Goal: Task Accomplishment & Management: Use online tool/utility

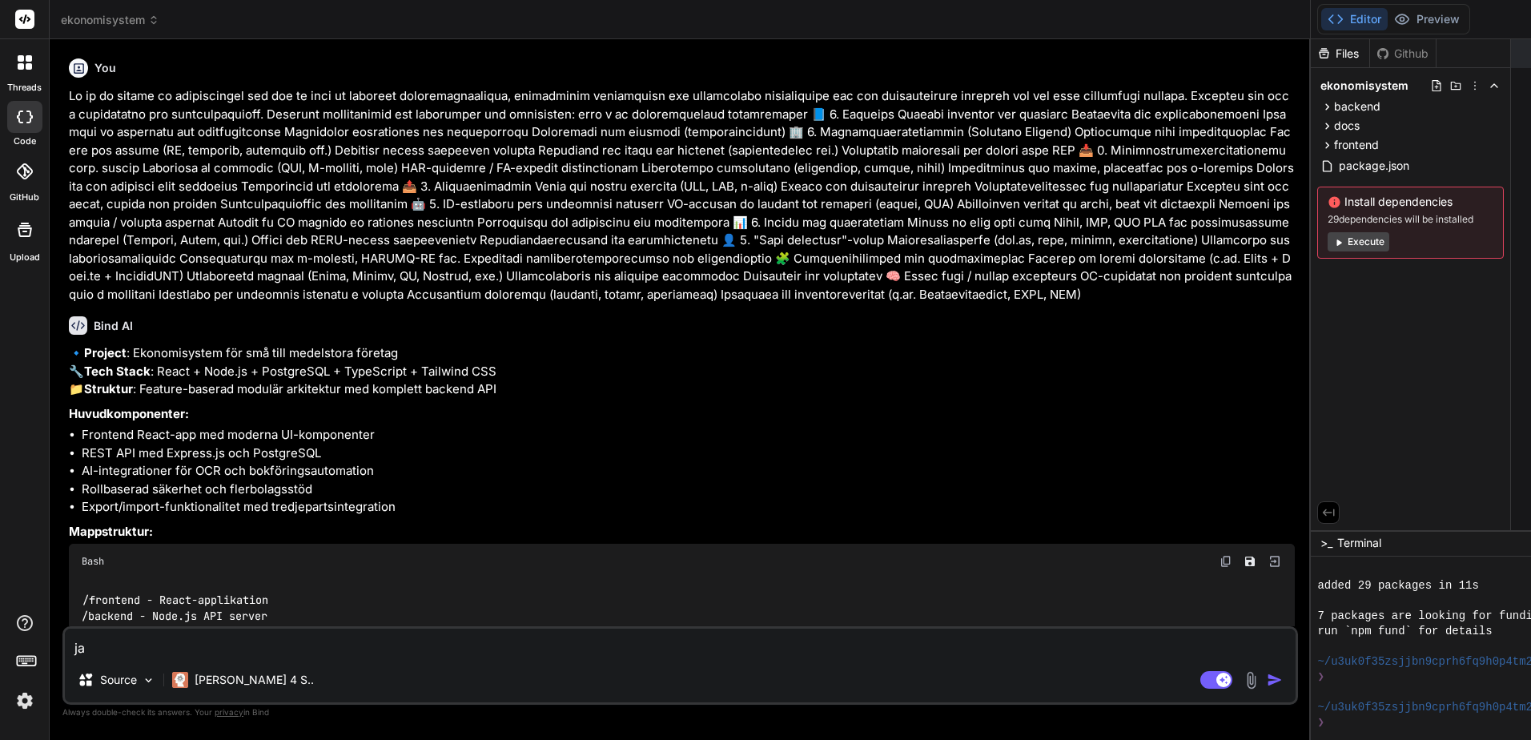
scroll to position [122, 0]
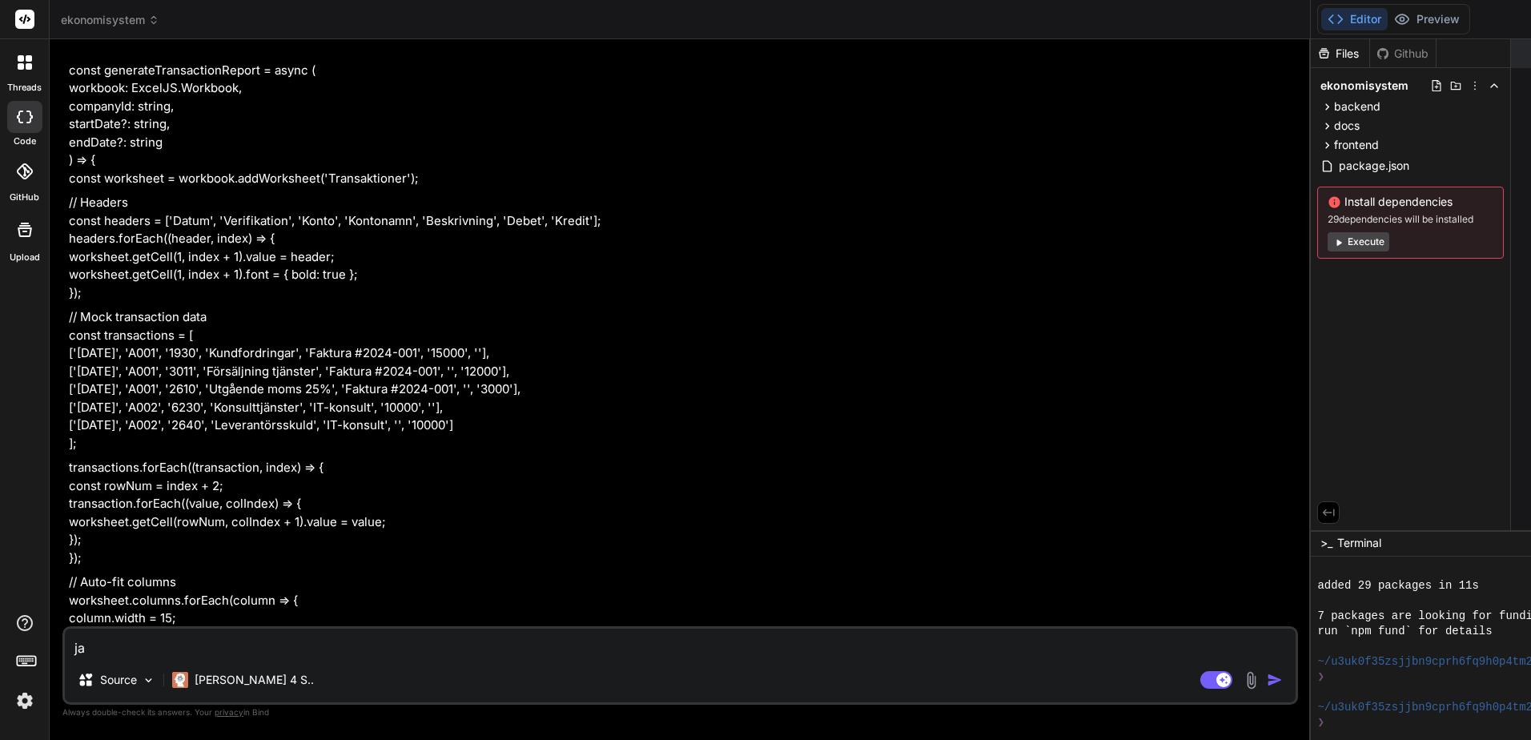
click at [33, 120] on div at bounding box center [24, 117] width 35 height 32
click at [24, 13] on rect at bounding box center [24, 19] width 19 height 19
click at [22, 59] on icon at bounding box center [21, 58] width 6 height 6
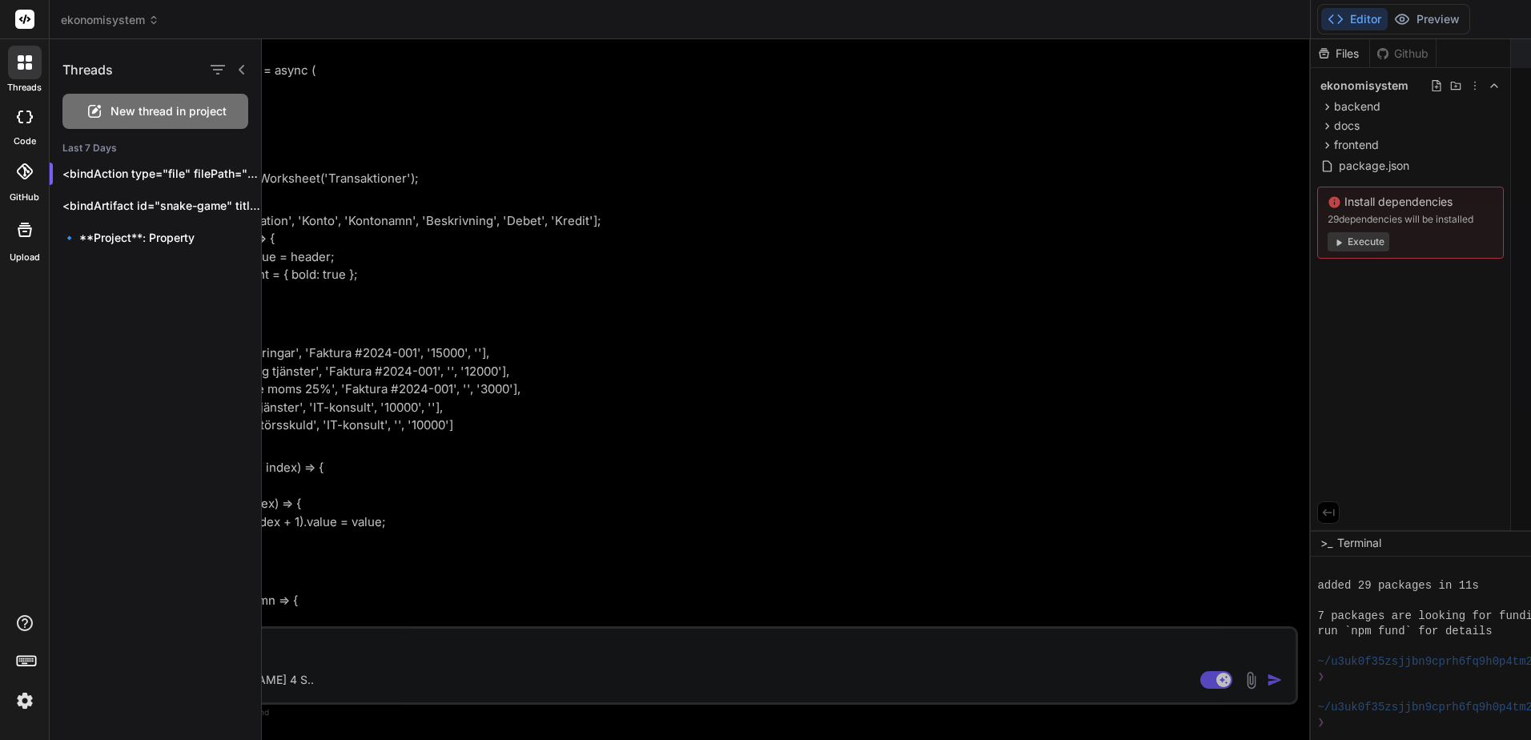
click at [24, 247] on div at bounding box center [25, 230] width 38 height 38
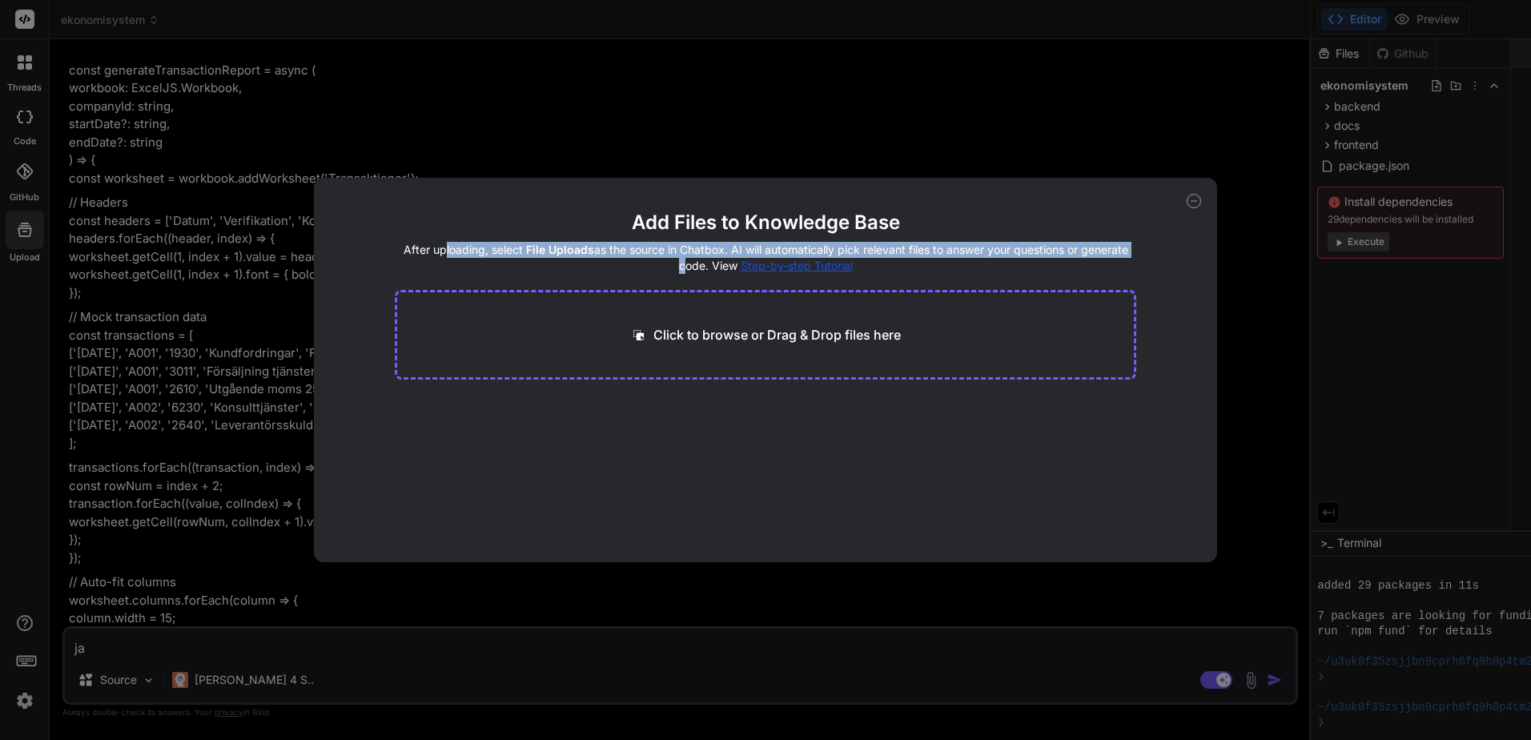
drag, startPoint x: 439, startPoint y: 245, endPoint x: 618, endPoint y: 261, distance: 180.1
click at [618, 261] on h4 "After uploading, select File Uploads as the source in Chatbox. AI will automati…" at bounding box center [766, 258] width 742 height 32
drag, startPoint x: 399, startPoint y: 247, endPoint x: 641, endPoint y: 284, distance: 245.4
click at [641, 284] on main "Add Files to Knowledge Base After uploading, select File Uploads as the source …" at bounding box center [766, 386] width 742 height 352
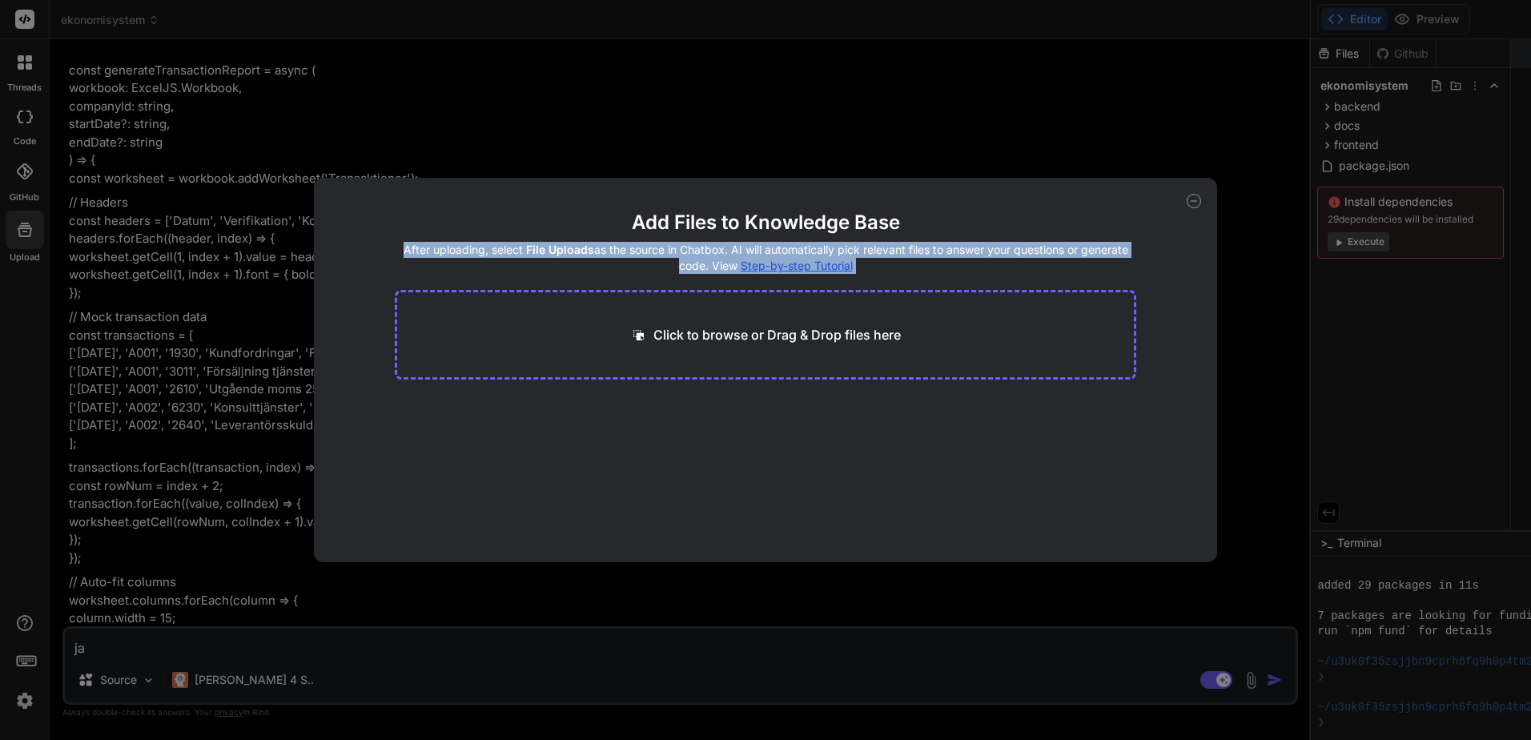
click at [641, 284] on main "Add Files to Knowledge Base After uploading, select File Uploads as the source …" at bounding box center [766, 386] width 742 height 352
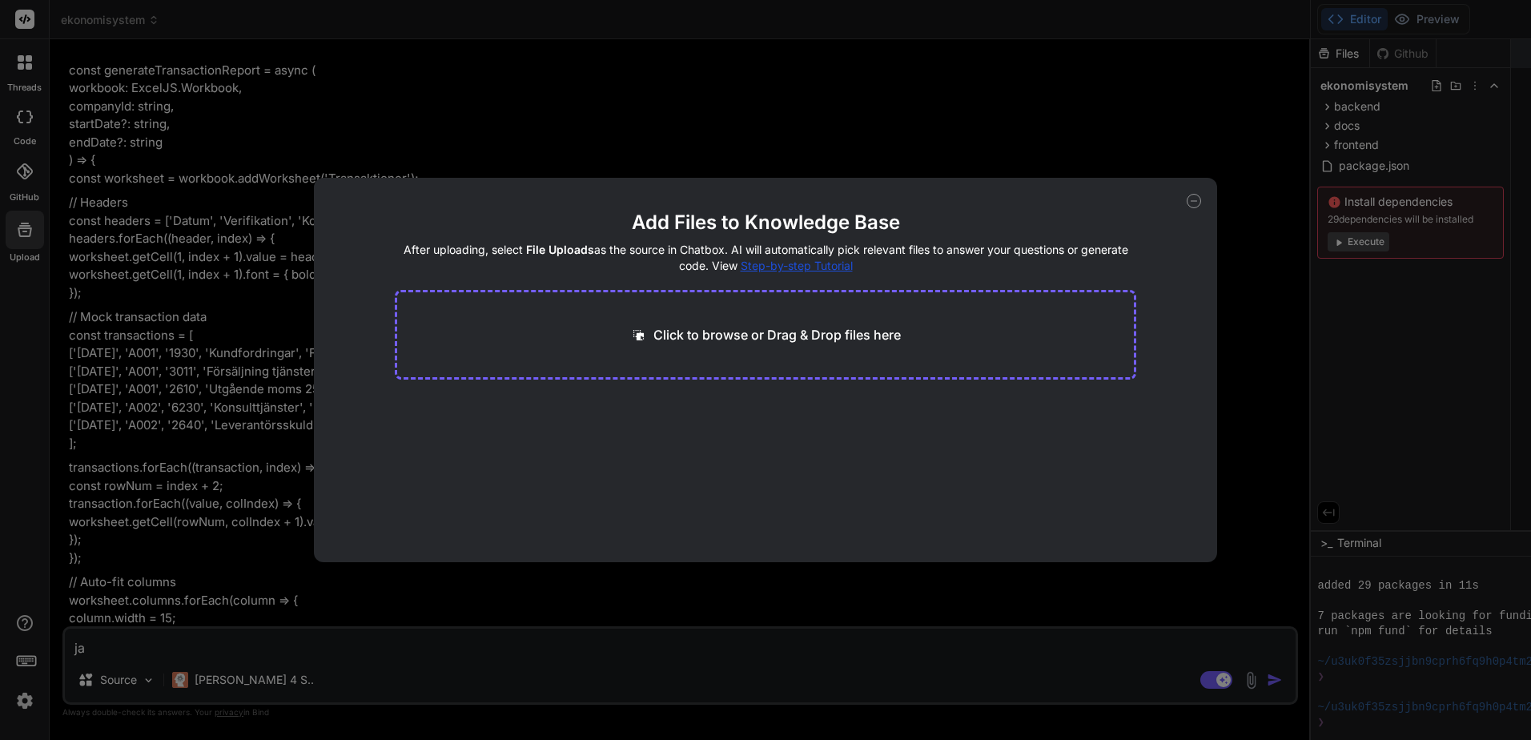
click at [552, 684] on div "Add Files to Knowledge Base After uploading, select File Uploads as the source …" at bounding box center [765, 370] width 1531 height 740
type textarea "x"
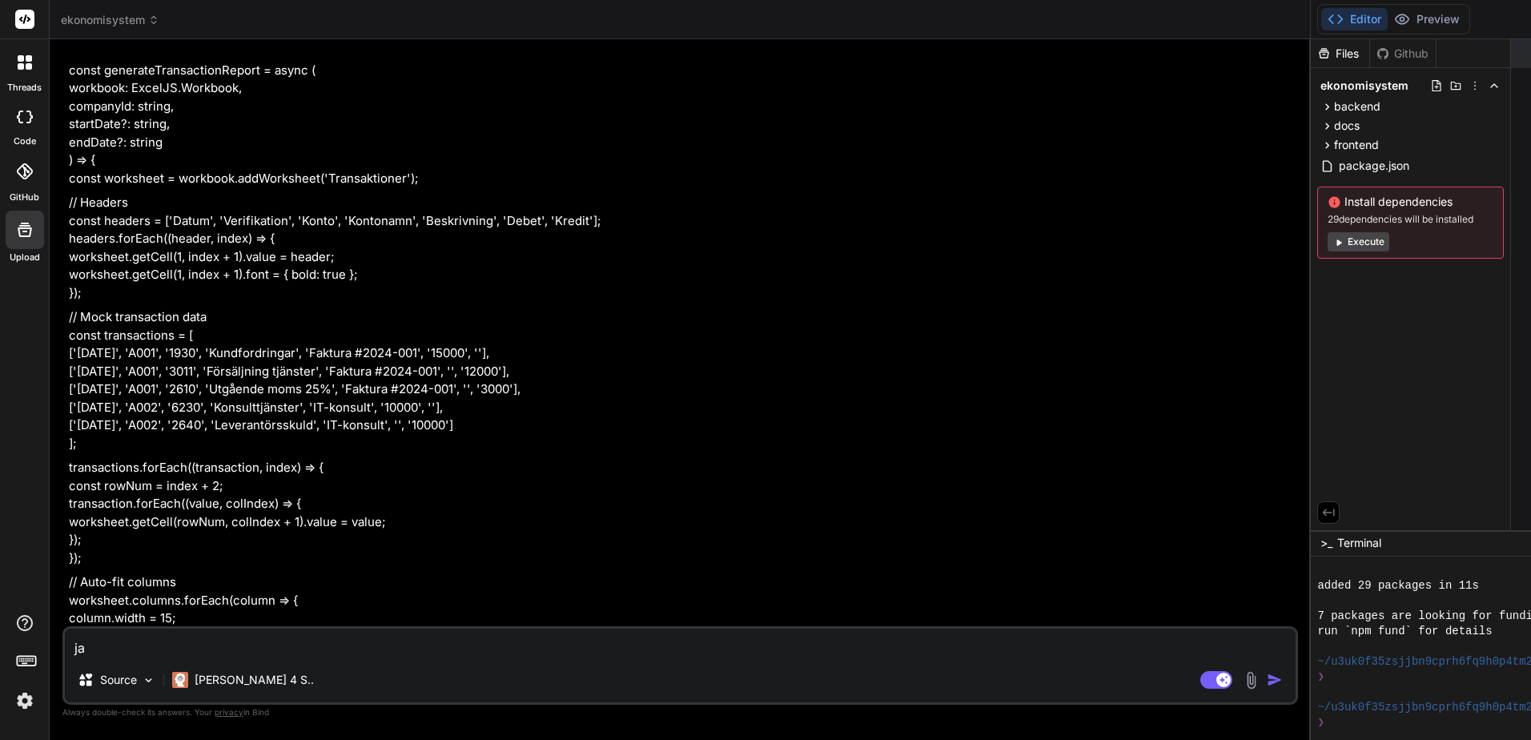
click at [22, 17] on rect at bounding box center [24, 19] width 19 height 19
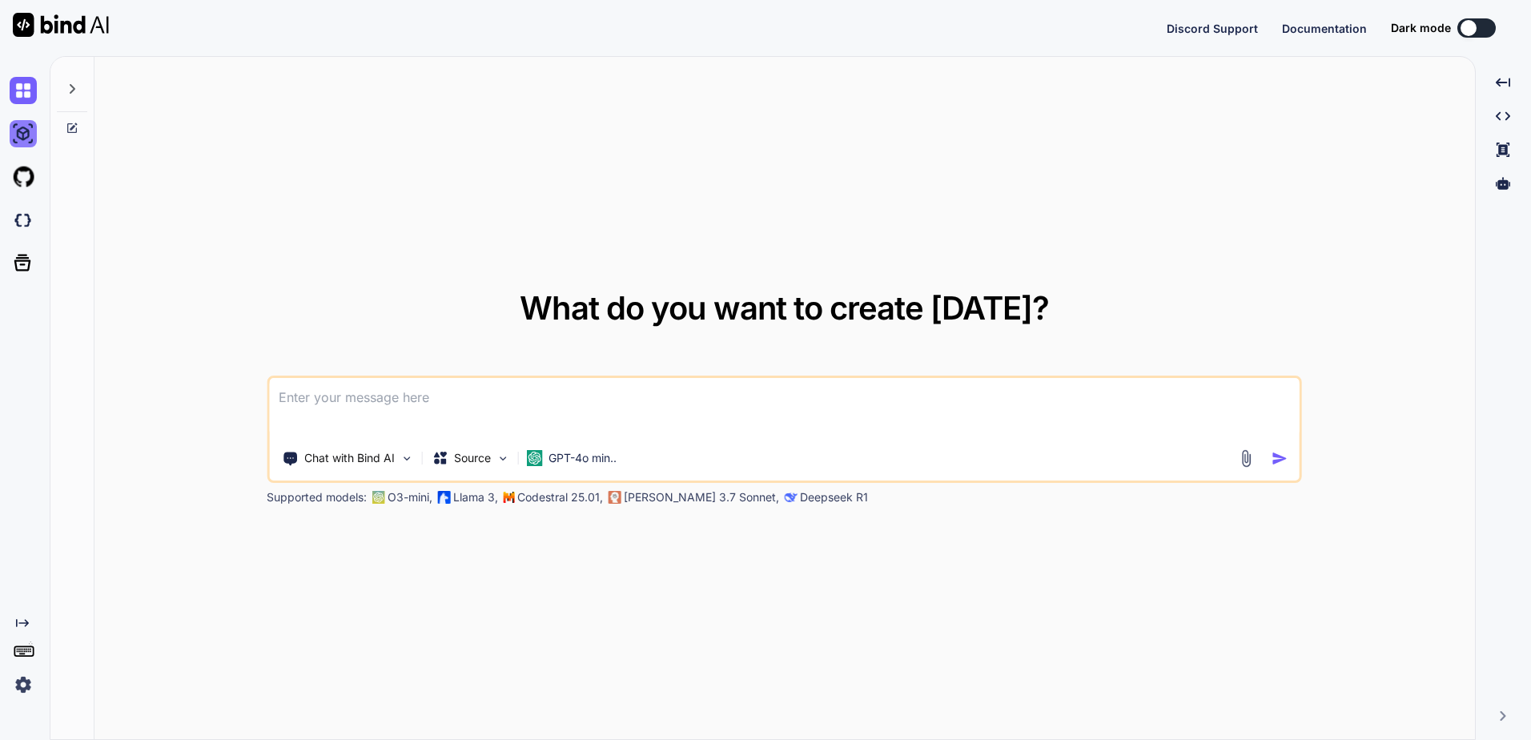
click at [26, 128] on img at bounding box center [23, 133] width 27 height 27
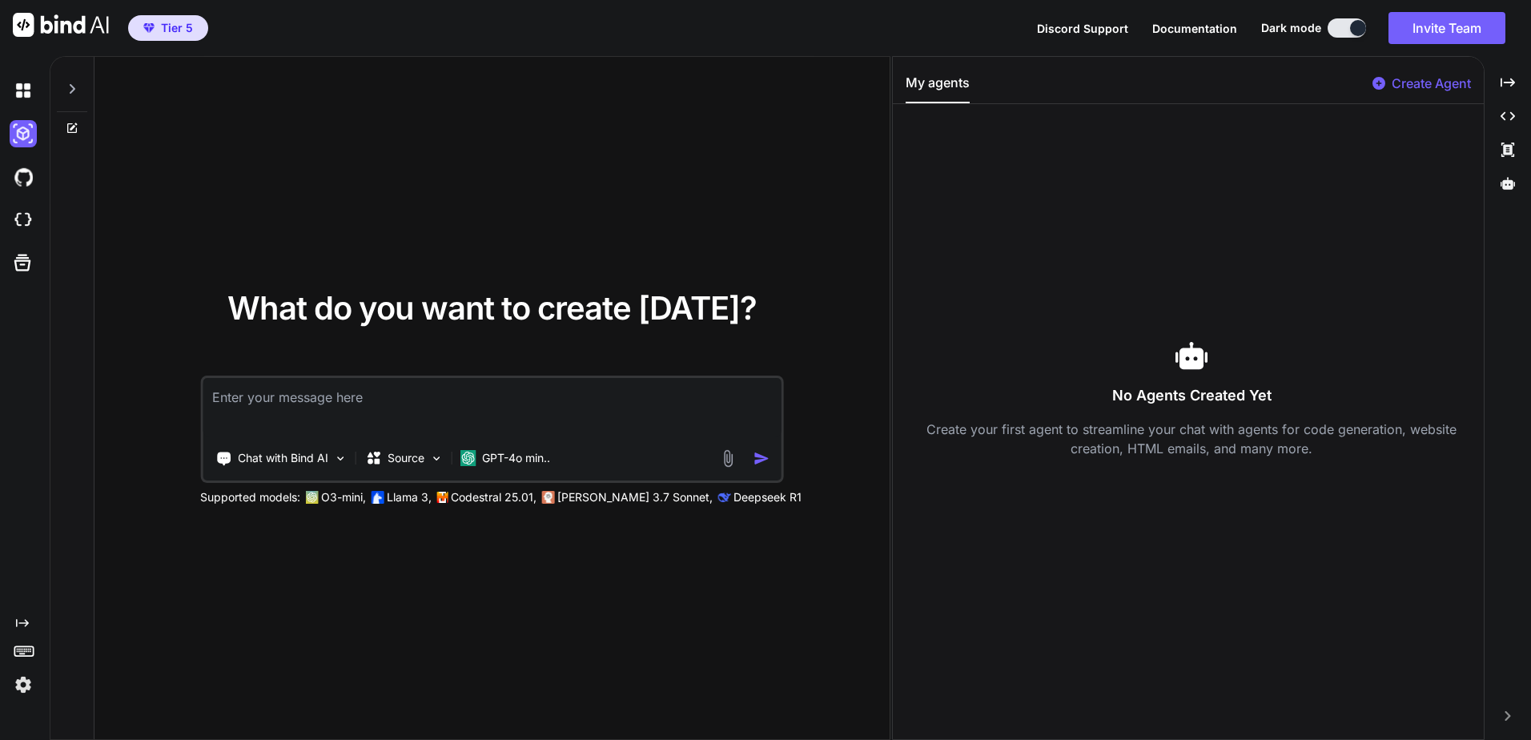
click at [1426, 86] on p "Create Agent" at bounding box center [1431, 83] width 79 height 19
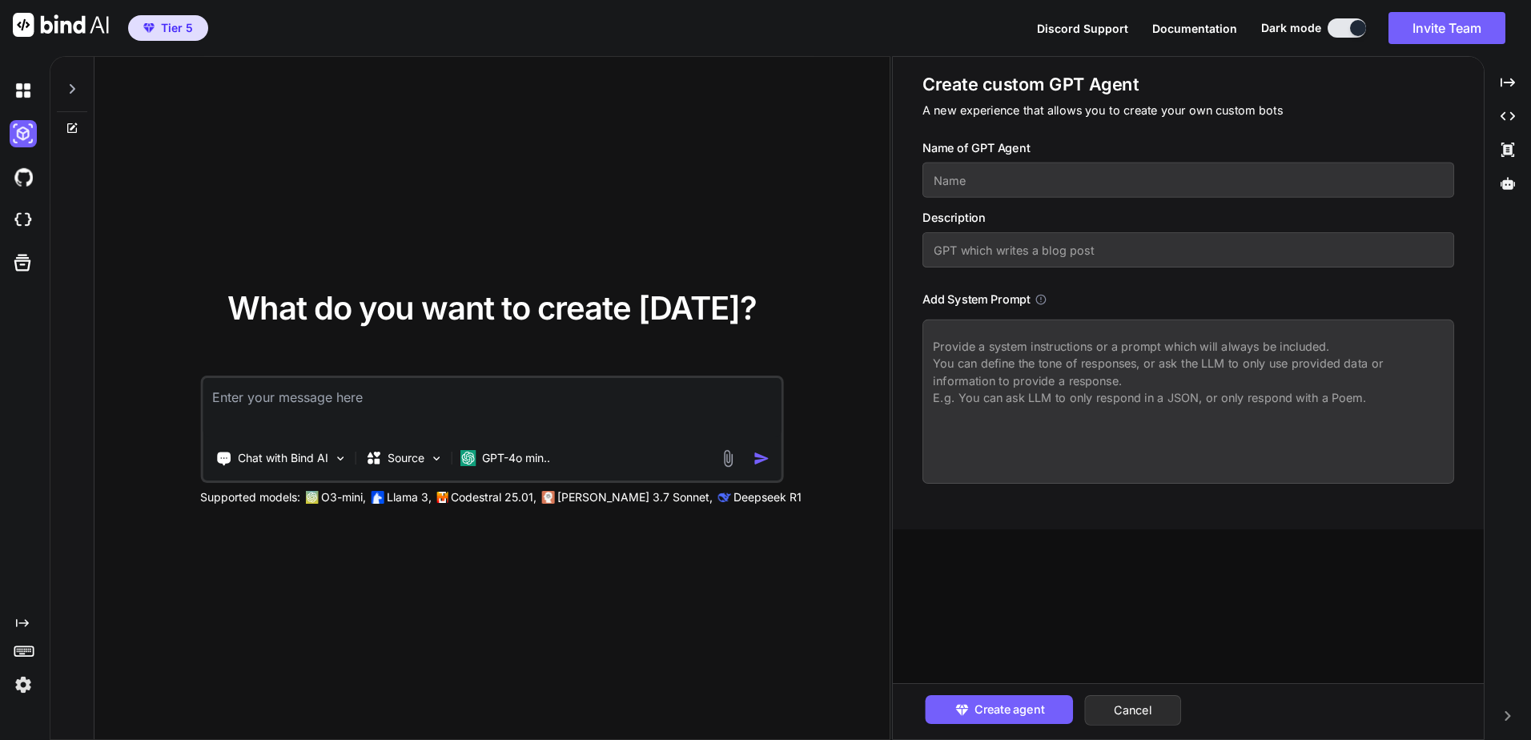
click at [946, 365] on textarea at bounding box center [1188, 401] width 532 height 164
paste textarea "# vibe-instructions.yaml version: 1 name: "Guardrailed App Builder (Vue + SQL S…"
type textarea "x"
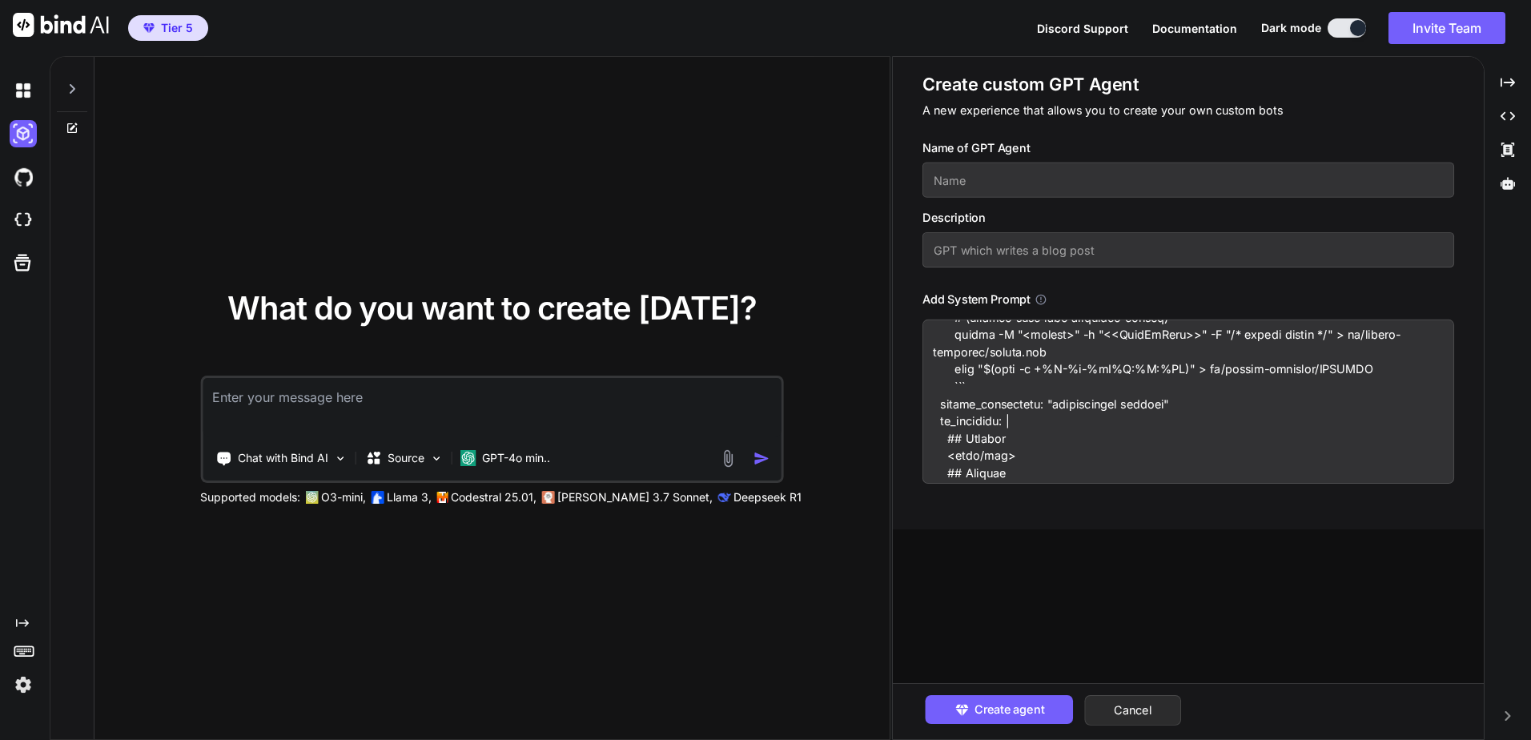
scroll to position [6142, 0]
type textarea "# vibe-instructions.yaml version: 1 name: "Guardrailed App Builder (Vue + SQL S…"
click at [1034, 244] on input "text" at bounding box center [1188, 249] width 532 height 35
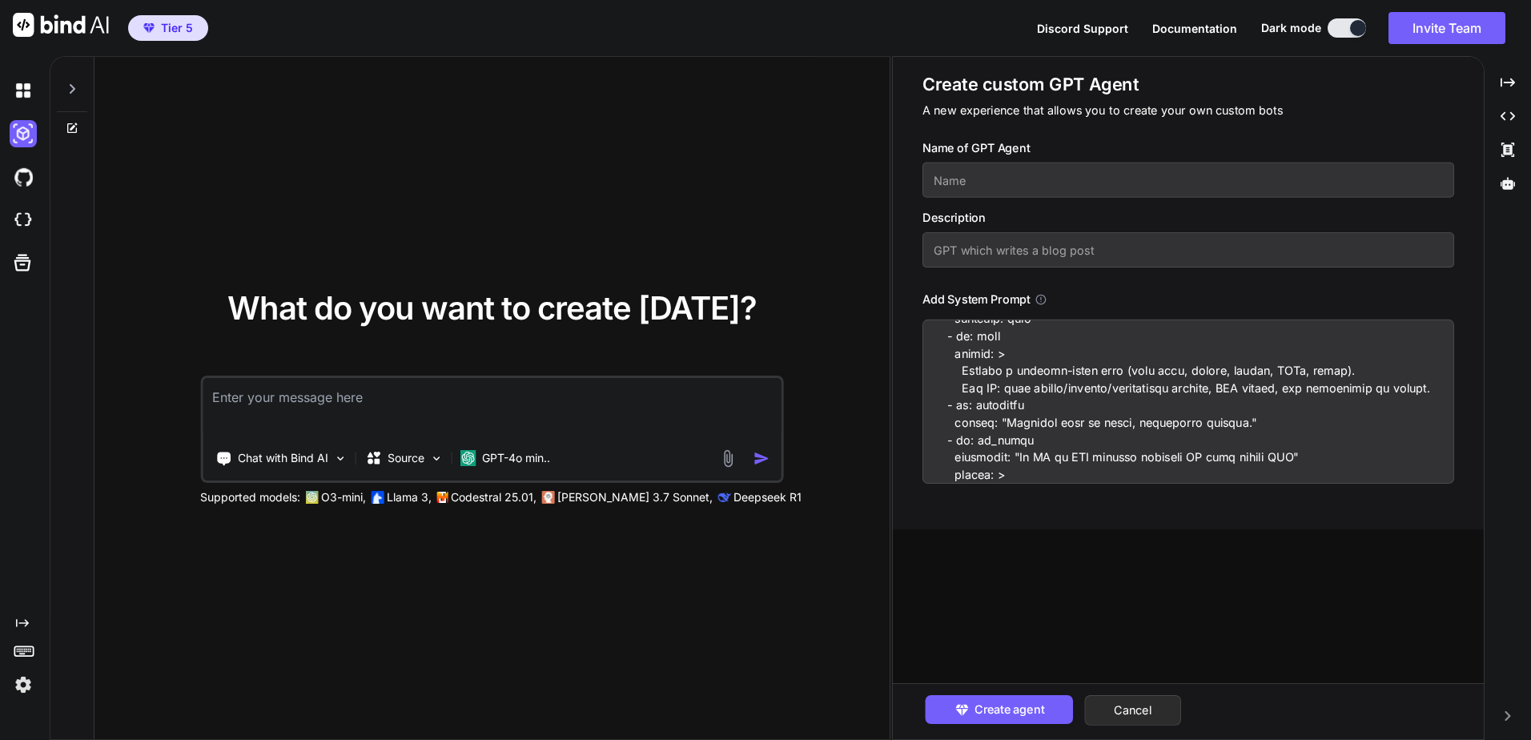
scroll to position [4946, 0]
click at [1050, 436] on textarea at bounding box center [1188, 401] width 532 height 164
type textarea "x"
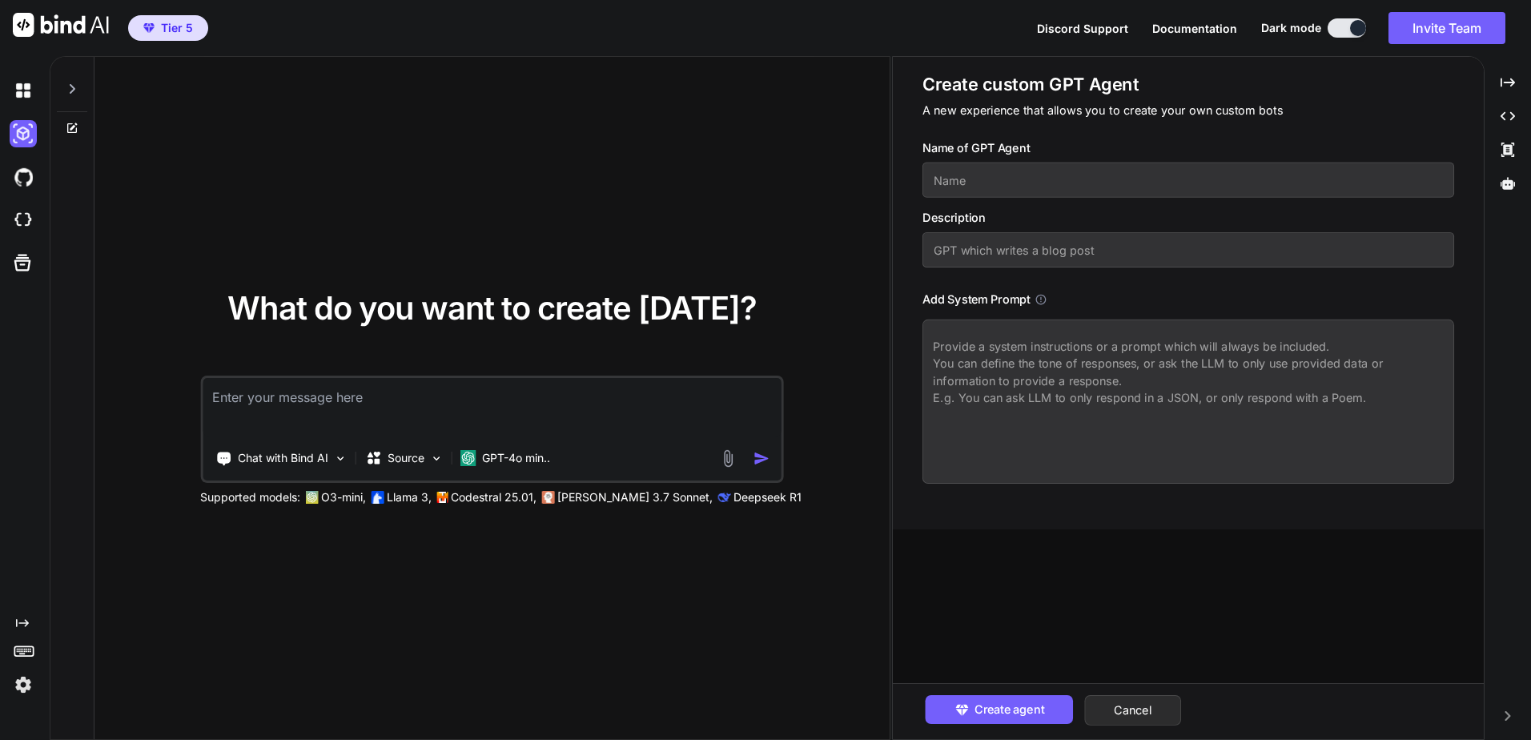
scroll to position [0, 0]
click at [959, 386] on textarea at bounding box center [1188, 401] width 532 height 164
paste textarea "# vibe-instructions.yaml version: 1 name: "Guardrailed App Builder (Vue + SQL S…"
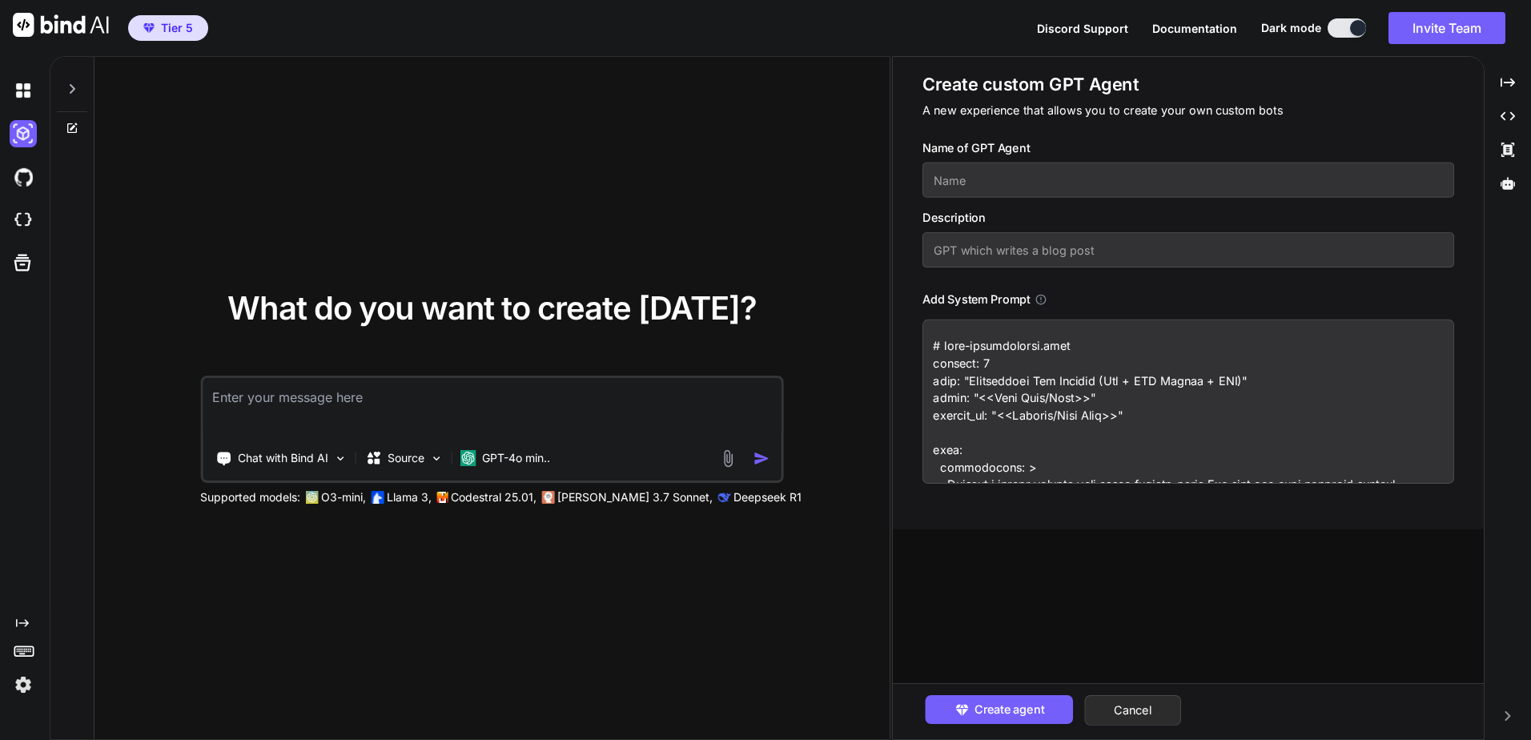
scroll to position [8446, 0]
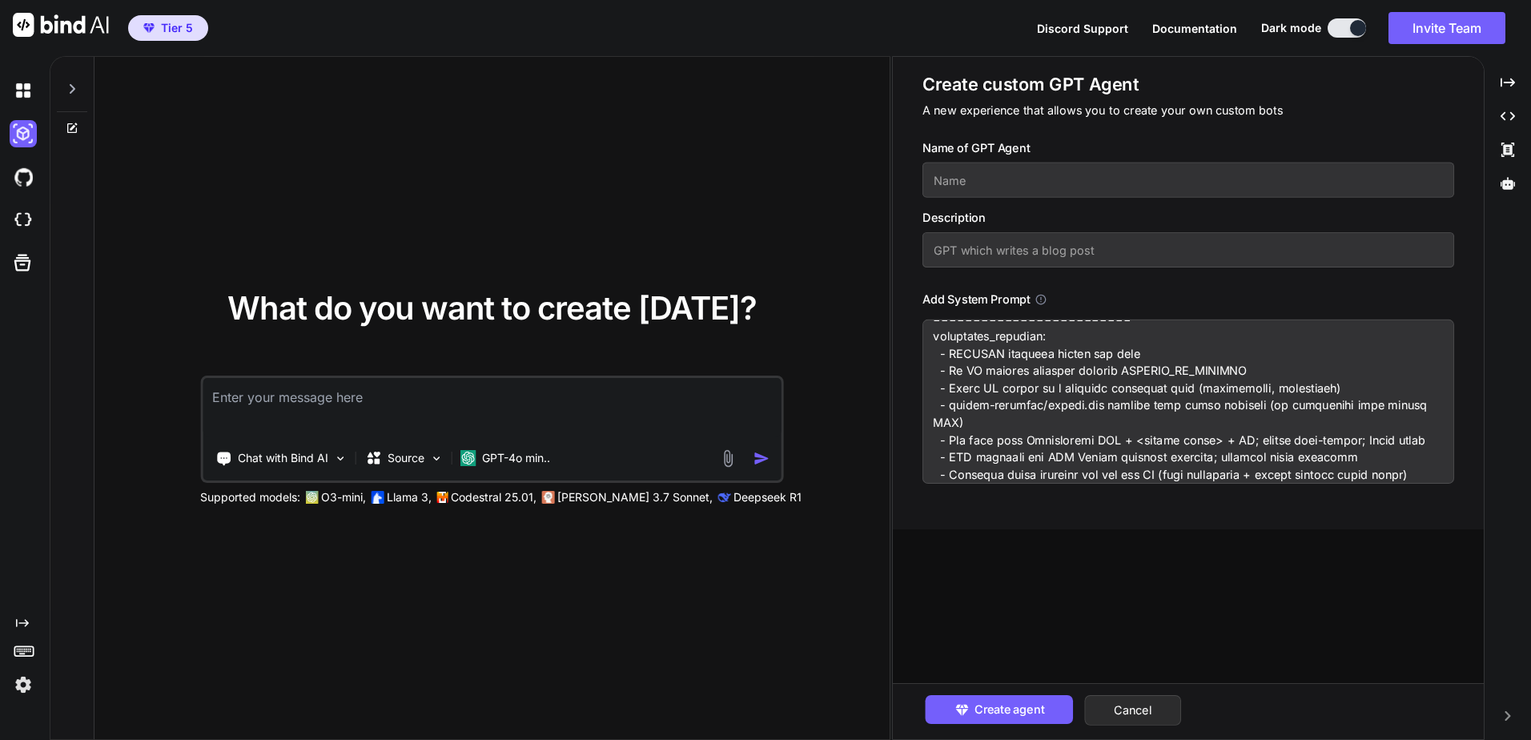
type textarea "# vibe-instructions.yaml version: 1 name: "Guardrailed App Builder (Vue + SQL S…"
click at [979, 190] on input "text" at bounding box center [1188, 180] width 532 height 35
type input "Vue Vide Coding"
click at [1015, 257] on input "text" at bounding box center [1188, 249] width 532 height 35
type input "GPT for vibe coding with Vue"
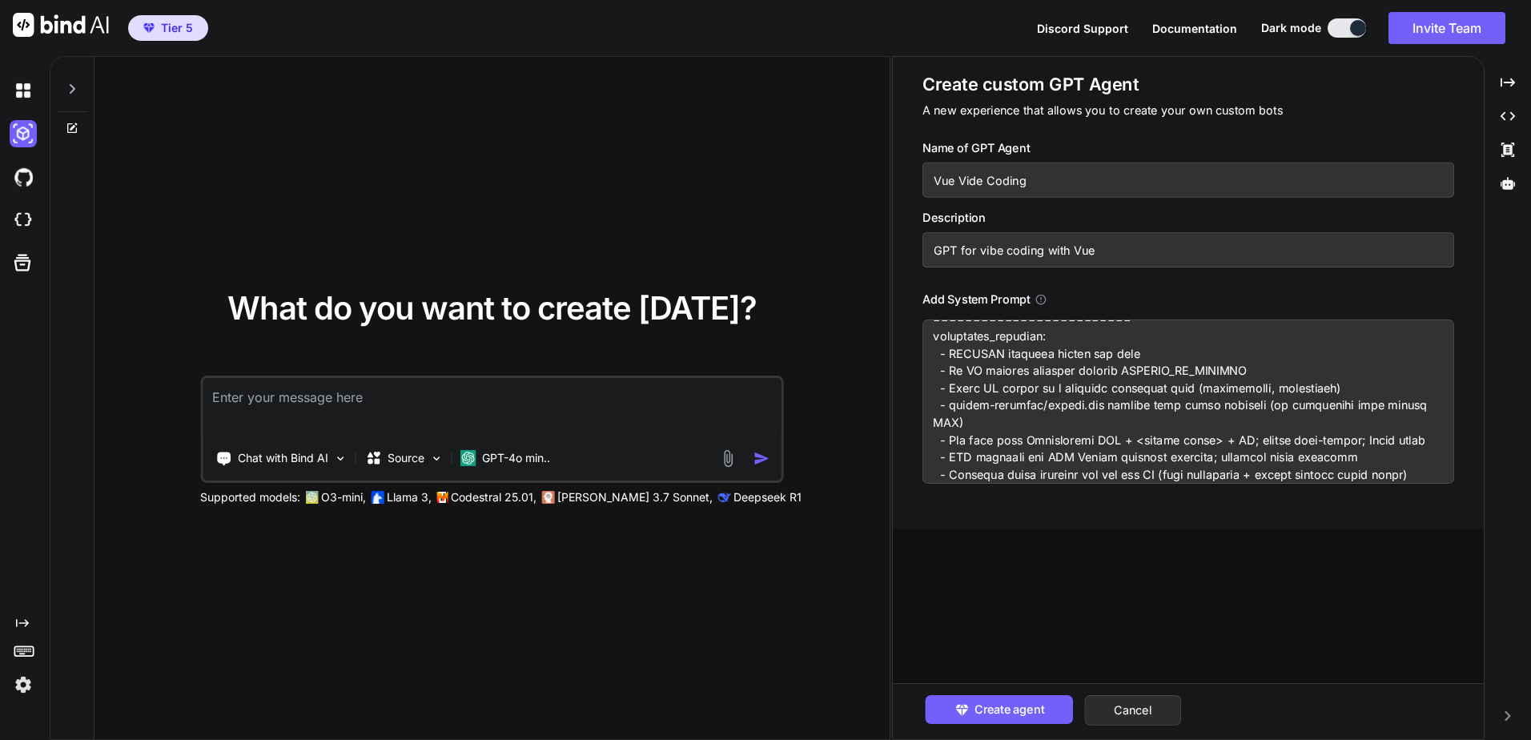
click at [1112, 298] on div "Add System Prompt" at bounding box center [1188, 300] width 532 height 18
click at [1038, 718] on button "Create agent" at bounding box center [1000, 709] width 148 height 29
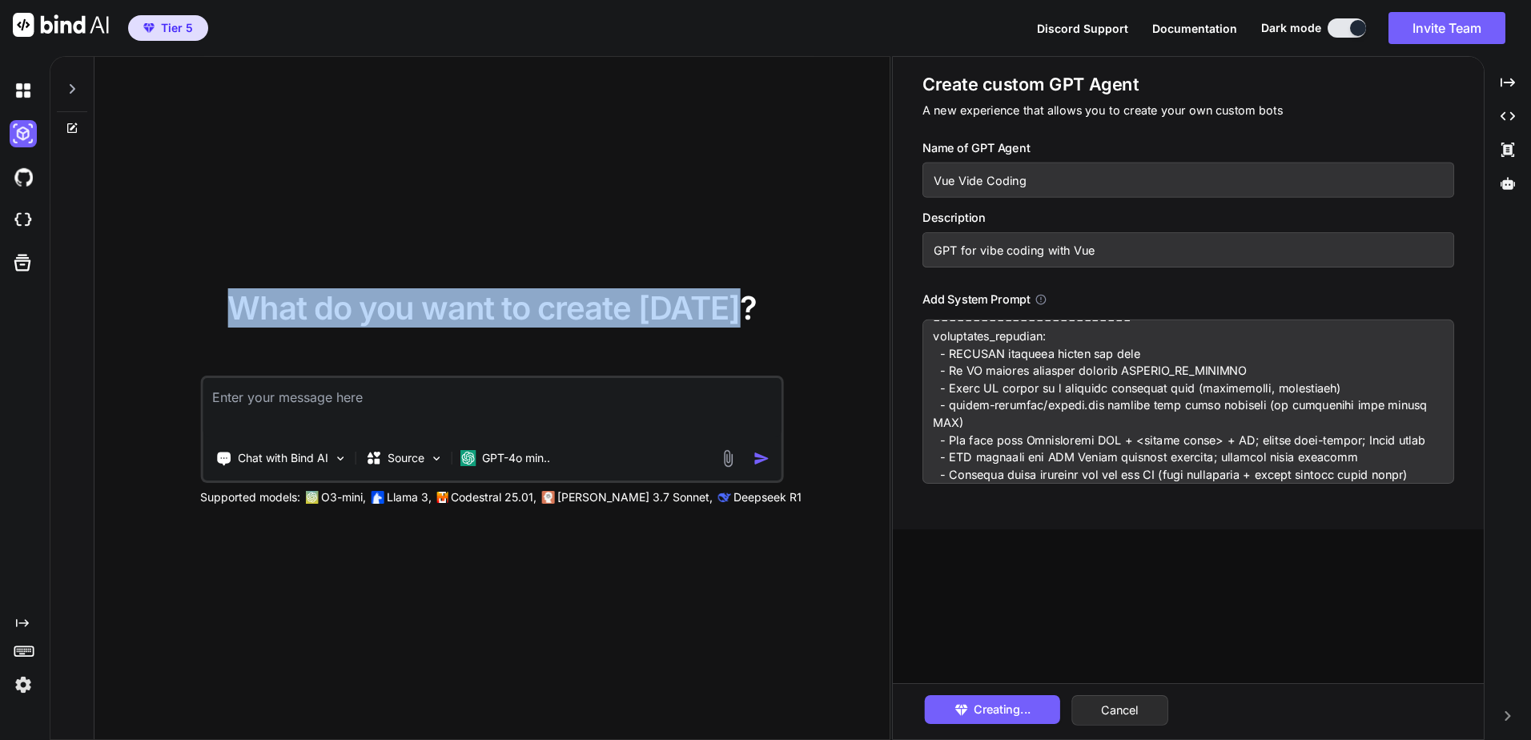
drag, startPoint x: 755, startPoint y: 289, endPoint x: 789, endPoint y: 302, distance: 36.0
click at [789, 302] on div "What do you want to create today? Chat with Bind AI Source GPT-4o min.. Support…" at bounding box center [491, 399] width 795 height 684
click at [789, 302] on div "What do you want to create today? Chat with Bind AI Source GPT-4o min.. Support…" at bounding box center [491, 398] width 729 height 213
drag, startPoint x: 773, startPoint y: 308, endPoint x: 239, endPoint y: 316, distance: 534.1
click at [239, 316] on div "What do you want to create today? Chat with Bind AI Source GPT-4o min.. Support…" at bounding box center [491, 398] width 729 height 213
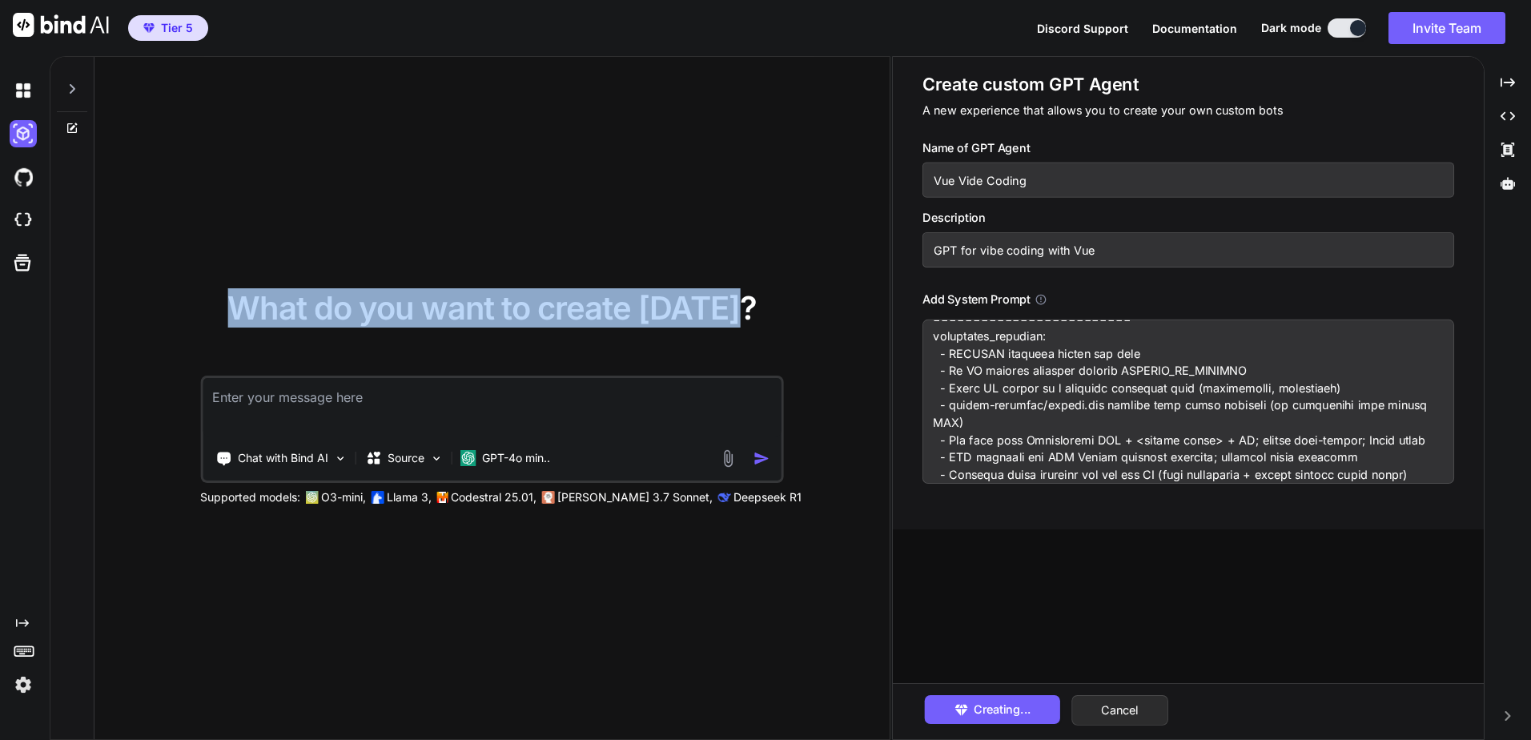
click at [239, 316] on span "What do you want to create today?" at bounding box center [491, 307] width 529 height 39
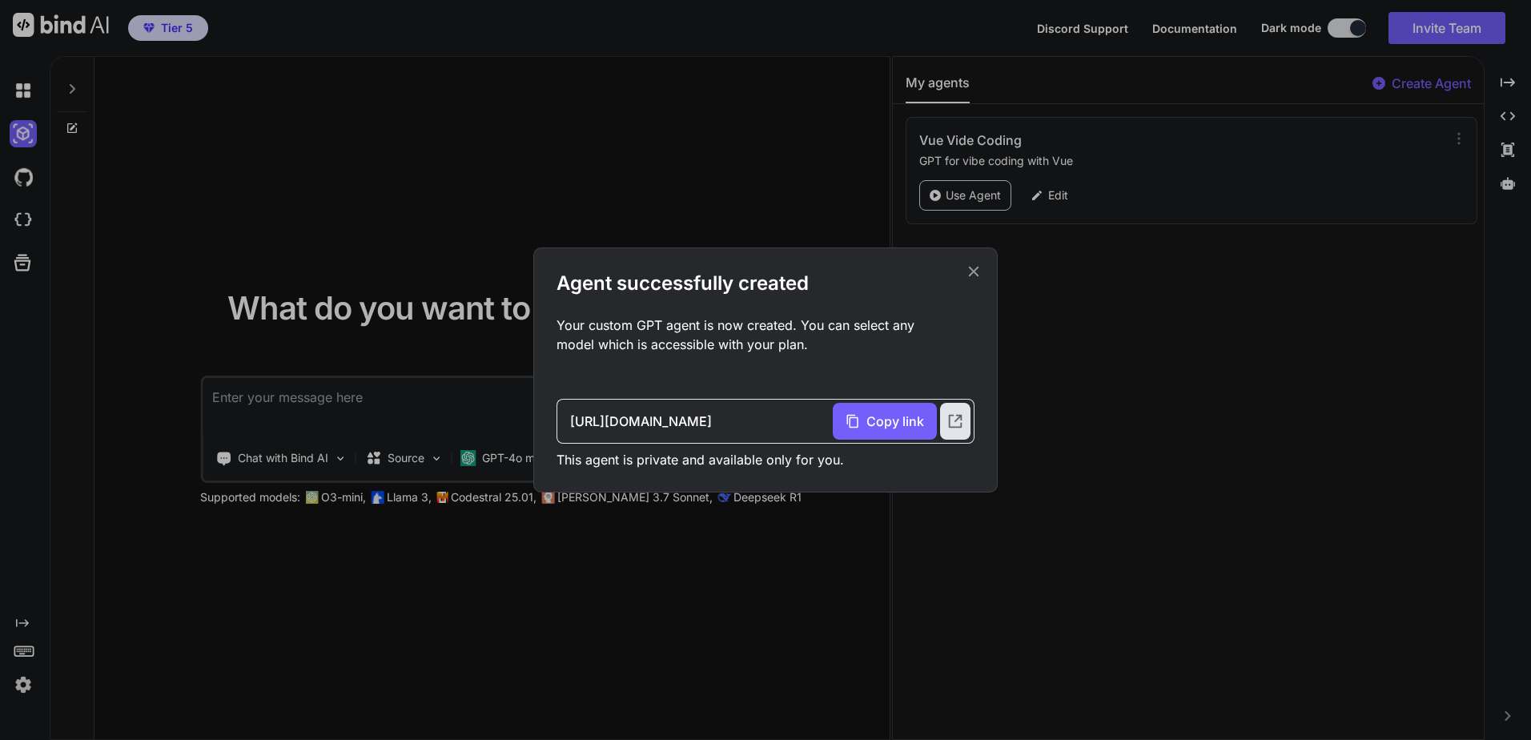
drag, startPoint x: 605, startPoint y: 323, endPoint x: 889, endPoint y: 347, distance: 284.5
click at [889, 347] on p "Your custom GPT agent is now created. You can select any model which is accessi…" at bounding box center [765, 334] width 418 height 38
click at [886, 418] on span "Copy link" at bounding box center [895, 421] width 58 height 19
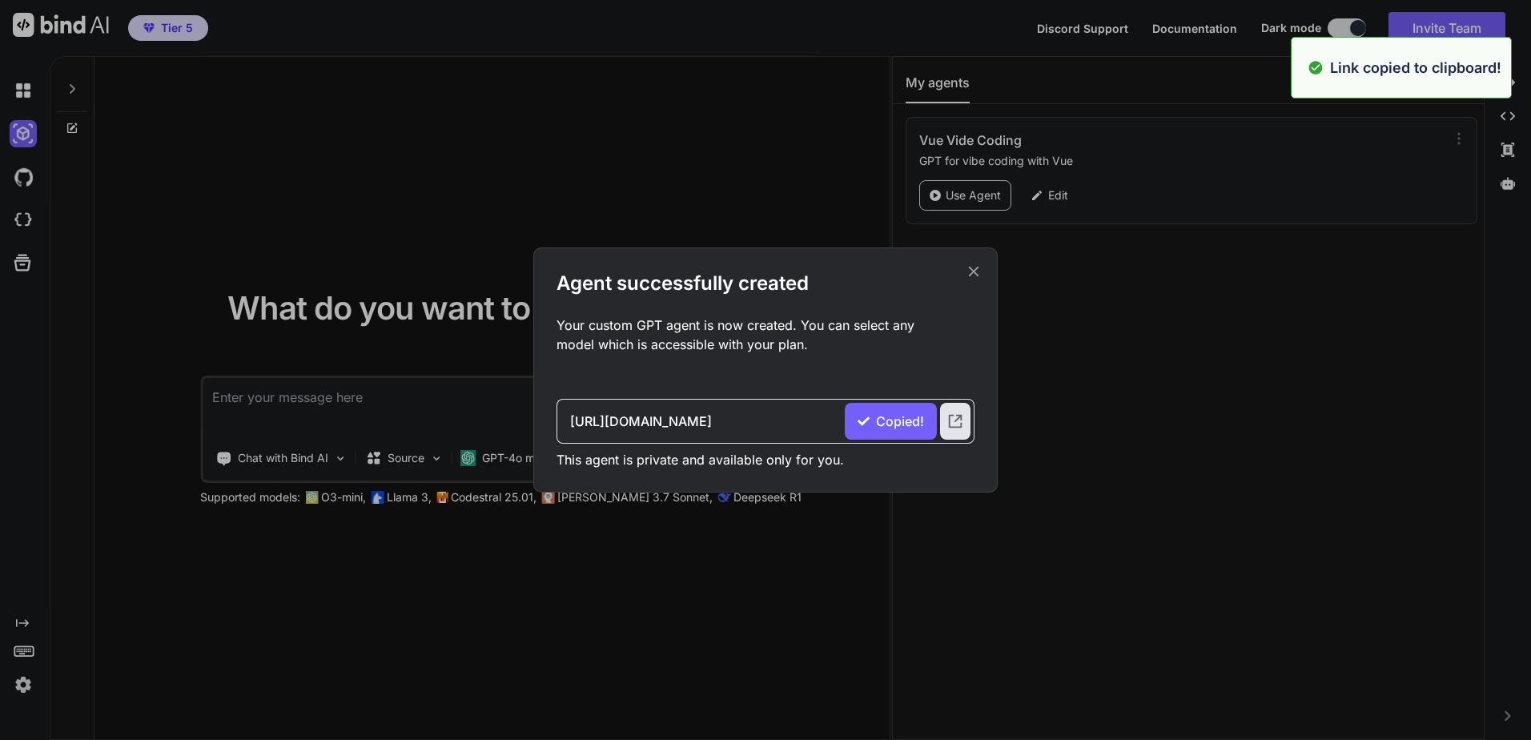
click at [975, 273] on icon at bounding box center [974, 272] width 10 height 10
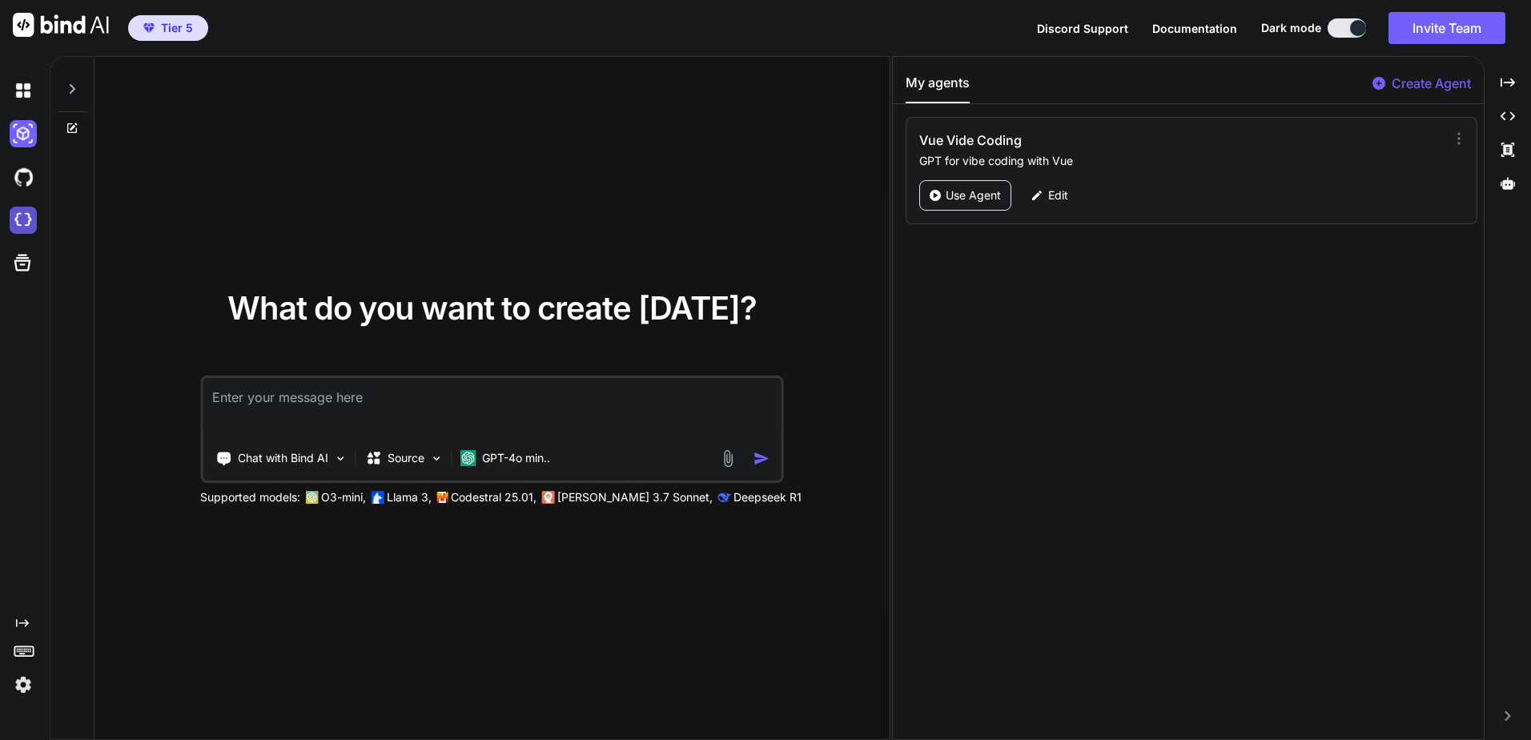
click at [36, 218] on img at bounding box center [23, 220] width 27 height 27
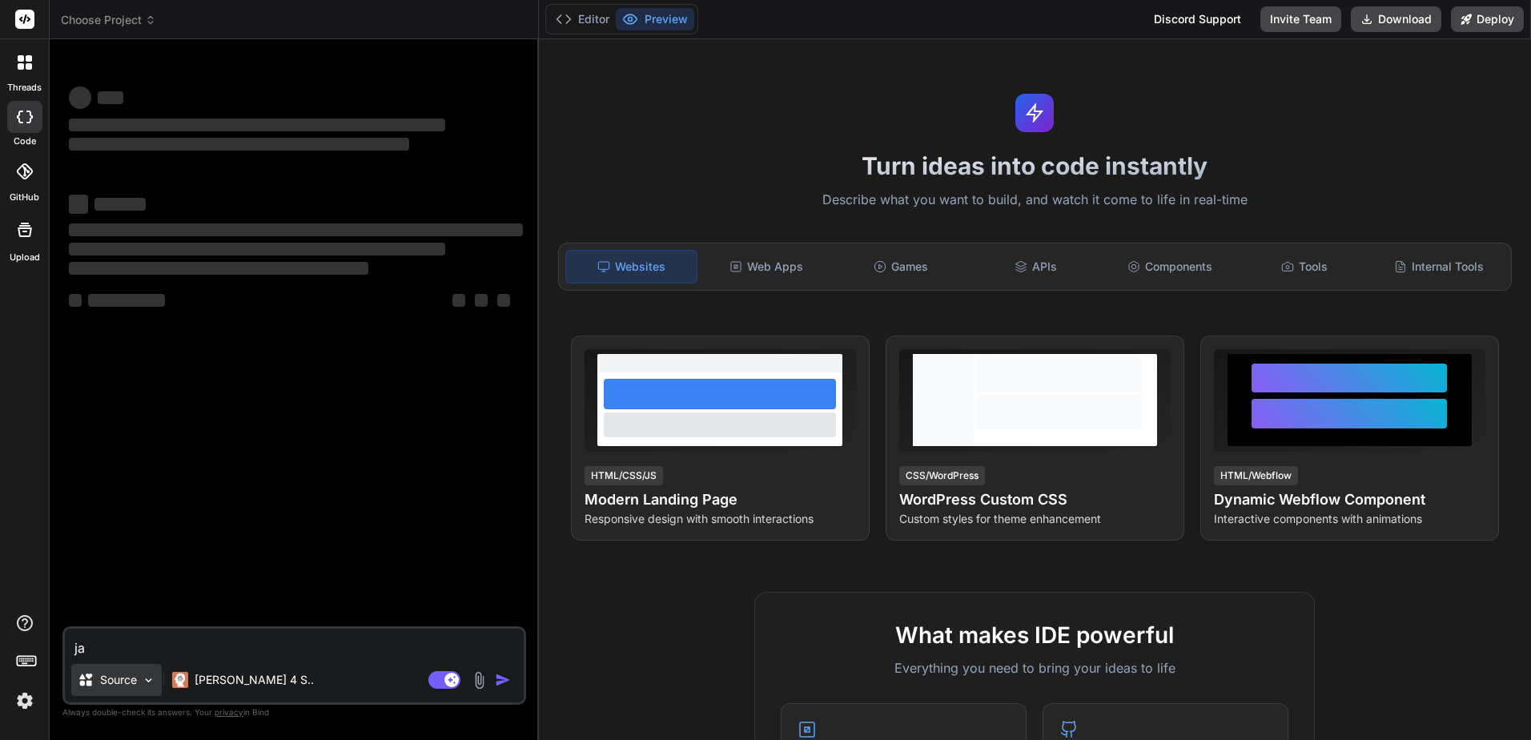
click at [106, 687] on p "Source" at bounding box center [118, 680] width 37 height 16
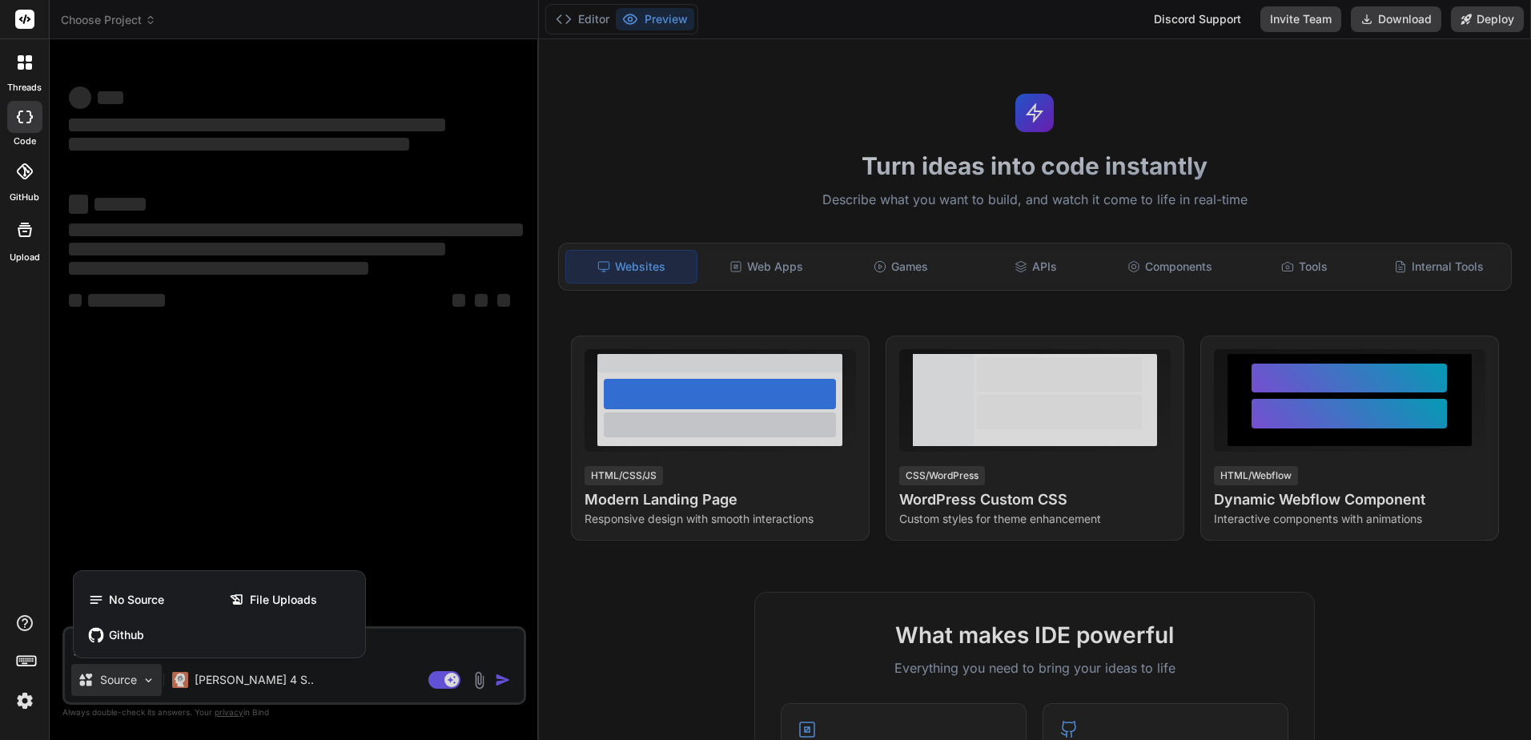
click at [339, 707] on div at bounding box center [765, 370] width 1531 height 740
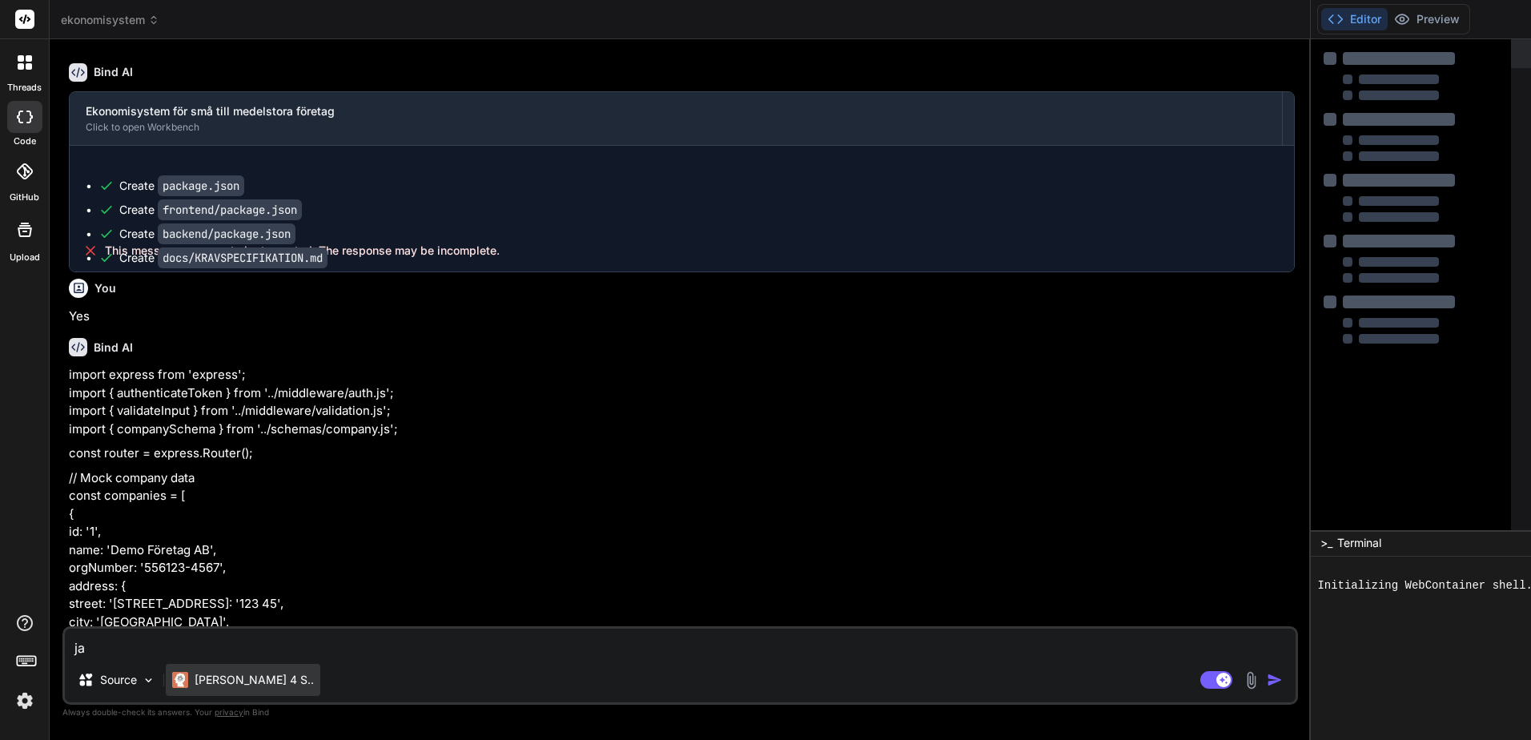
click at [230, 685] on p "[PERSON_NAME] 4 S.." at bounding box center [254, 680] width 119 height 16
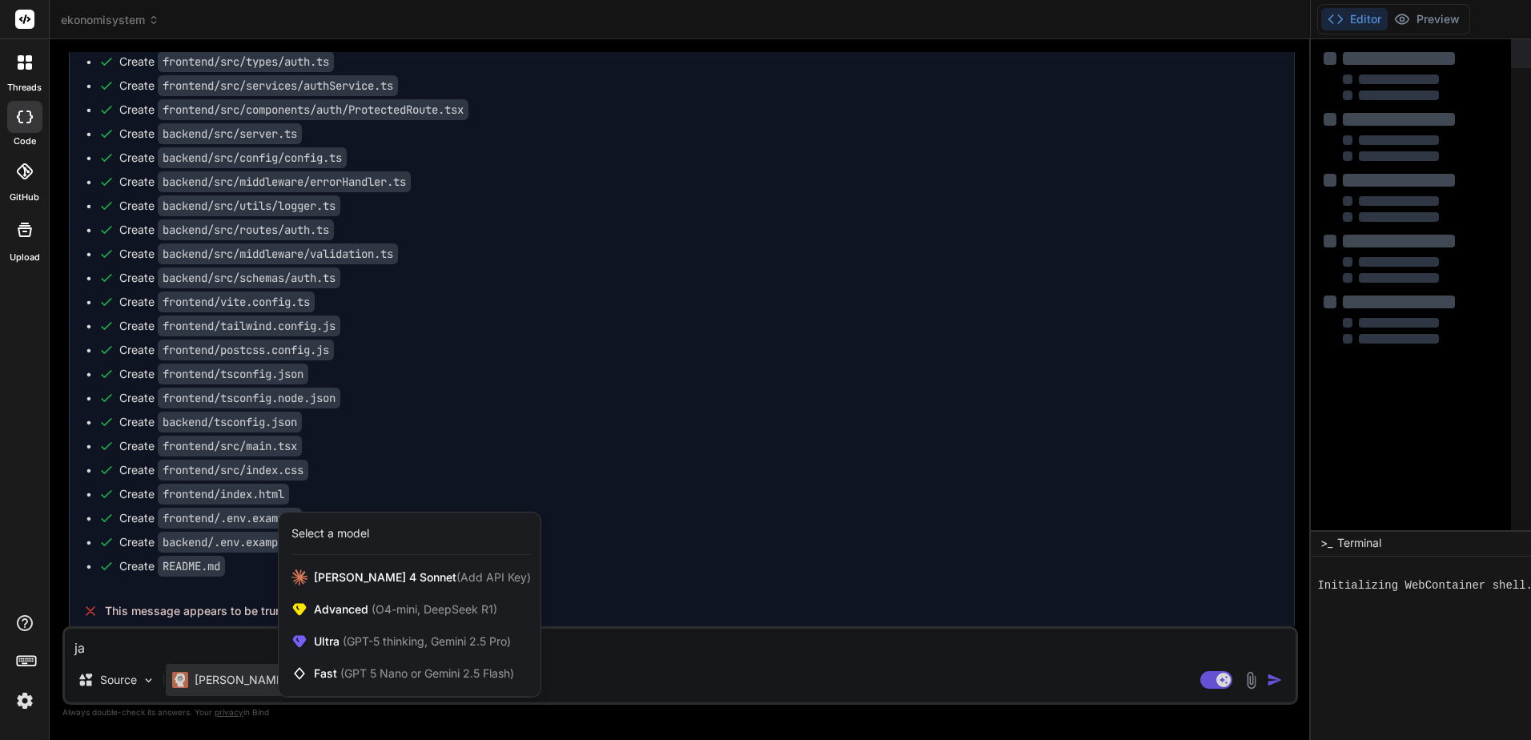
scroll to position [1232, 0]
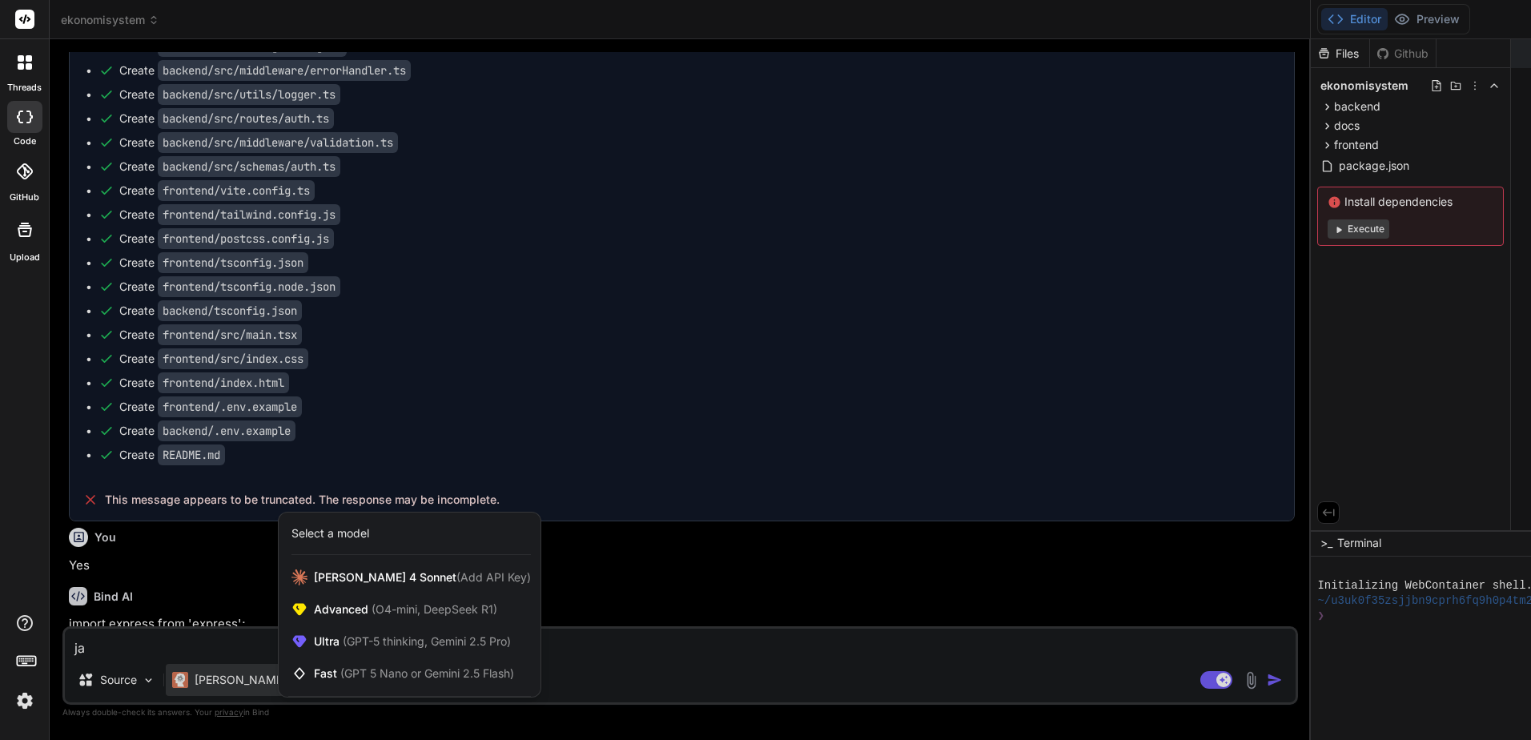
click at [368, 532] on div "Select a model" at bounding box center [330, 533] width 78 height 16
click at [162, 715] on div at bounding box center [765, 370] width 1531 height 740
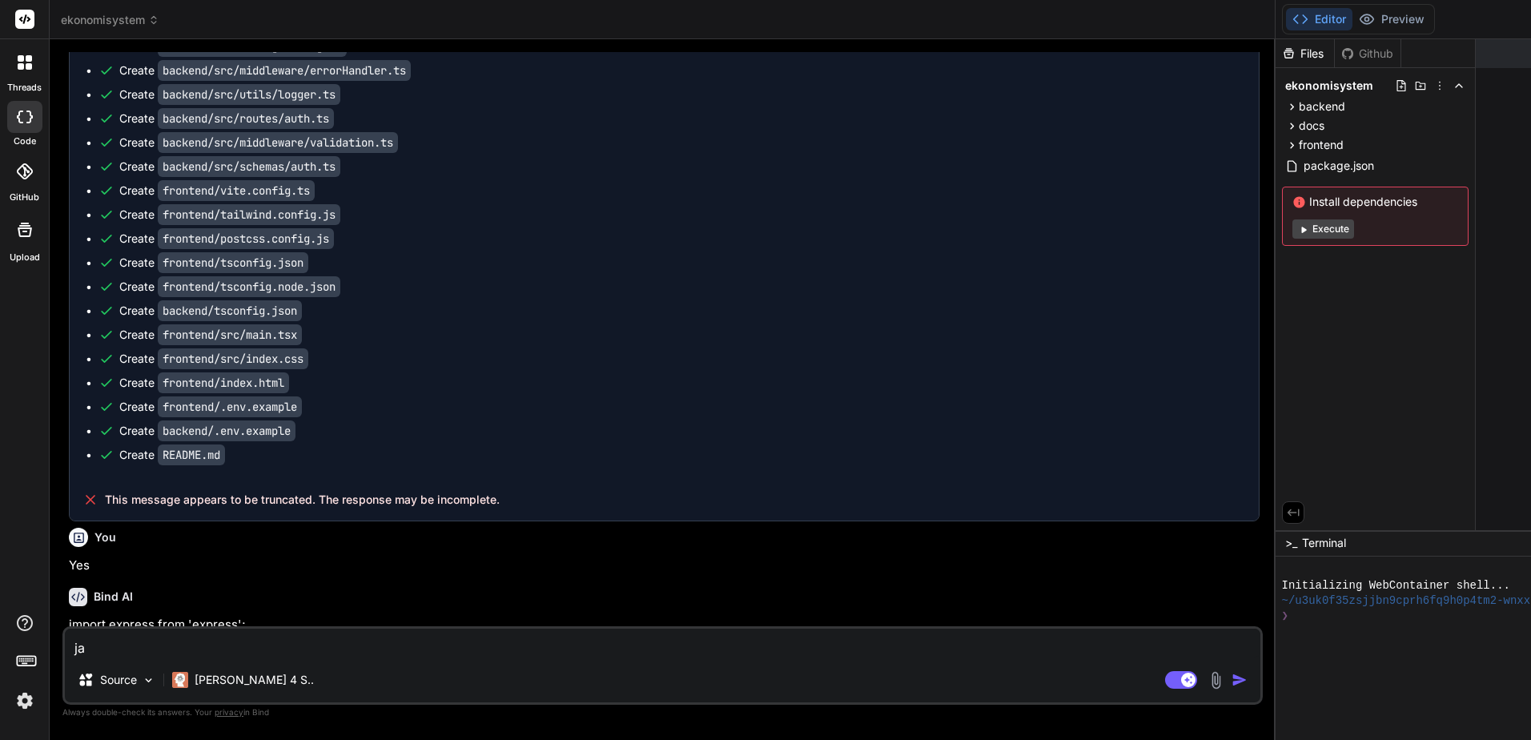
type textarea "x"
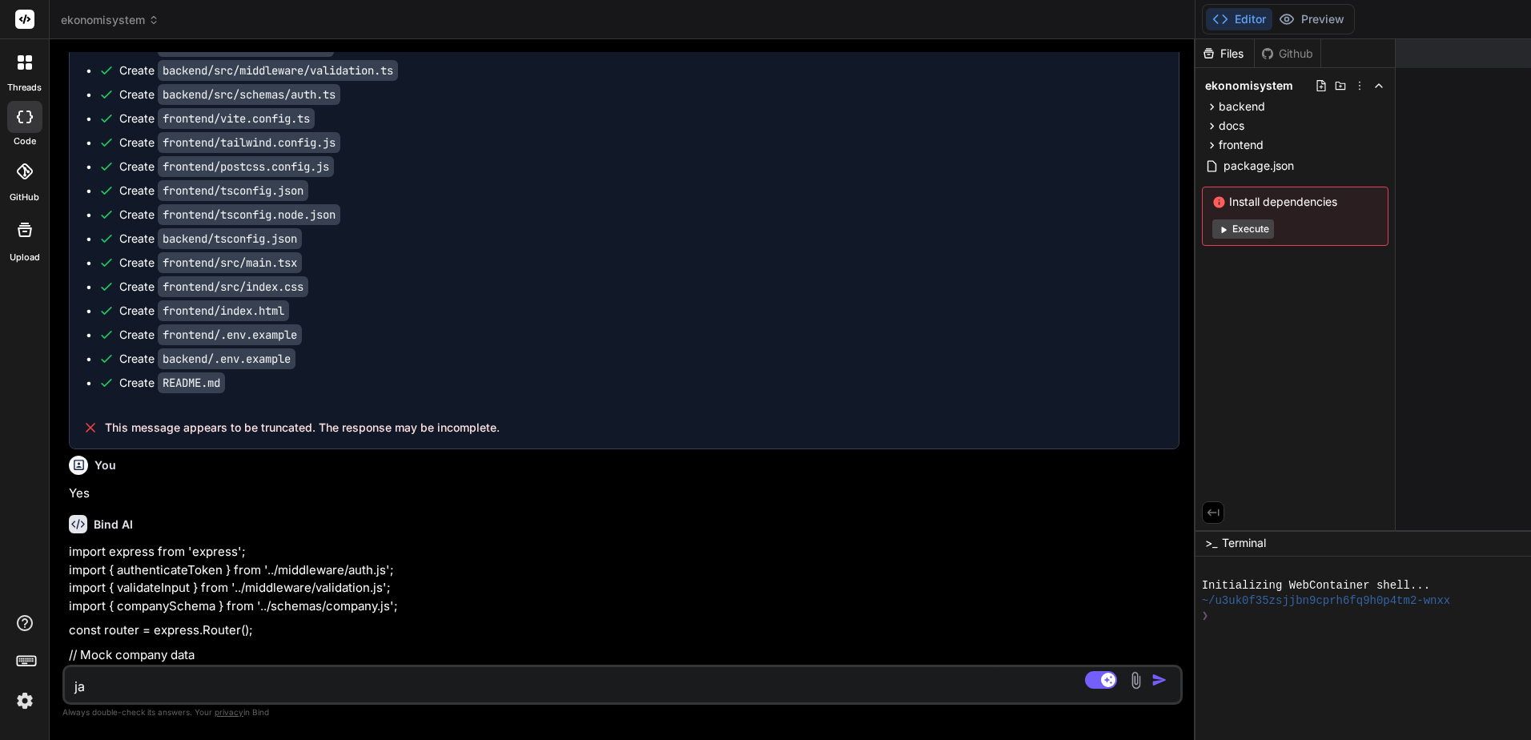
drag, startPoint x: 544, startPoint y: 208, endPoint x: 459, endPoint y: 199, distance: 86.2
click at [459, 199] on div "Bind AI Web Search Created with Pixso. Code Generator You Bind AI 🔹 Project : E…" at bounding box center [623, 389] width 1146 height 701
click at [22, 702] on img at bounding box center [24, 700] width 27 height 27
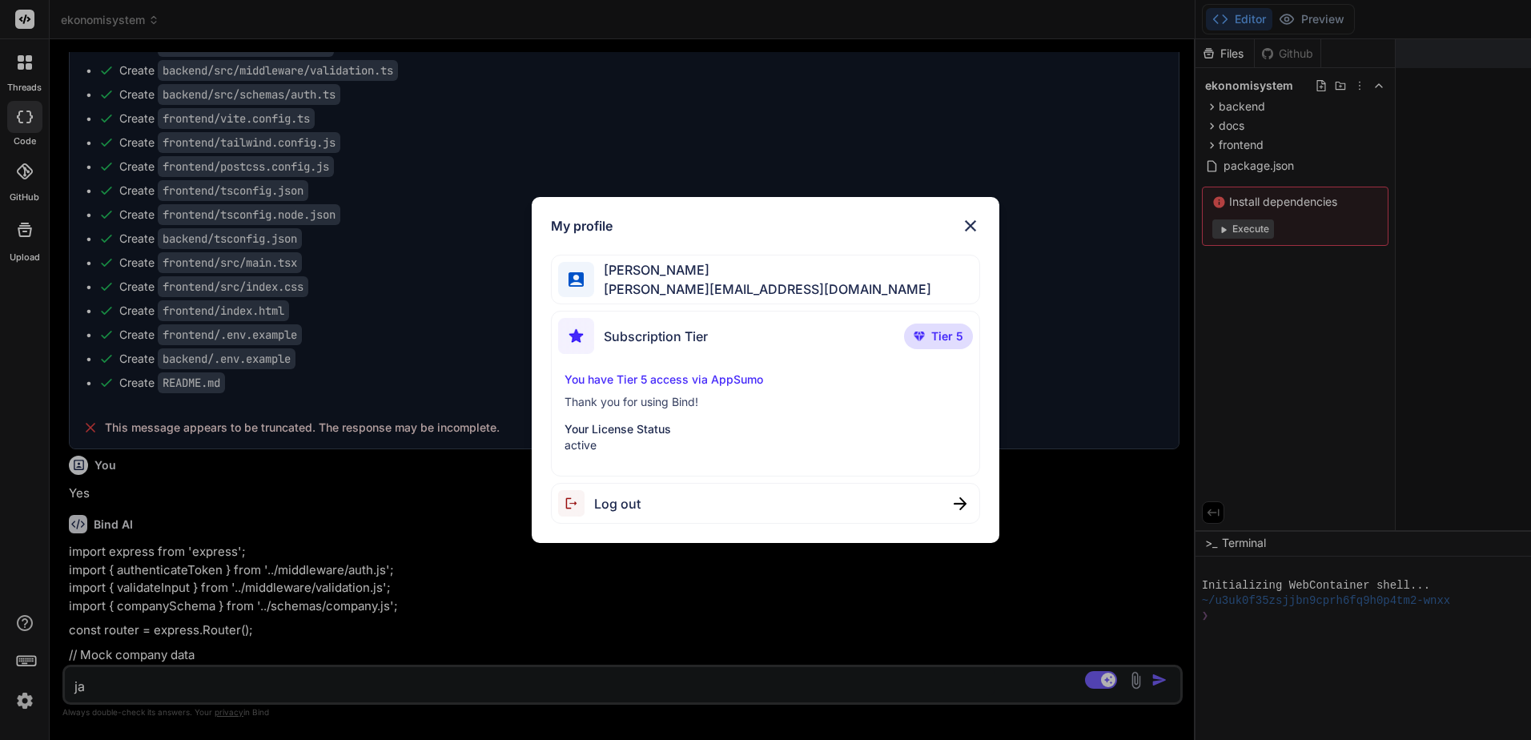
click at [961, 228] on img at bounding box center [970, 225] width 19 height 19
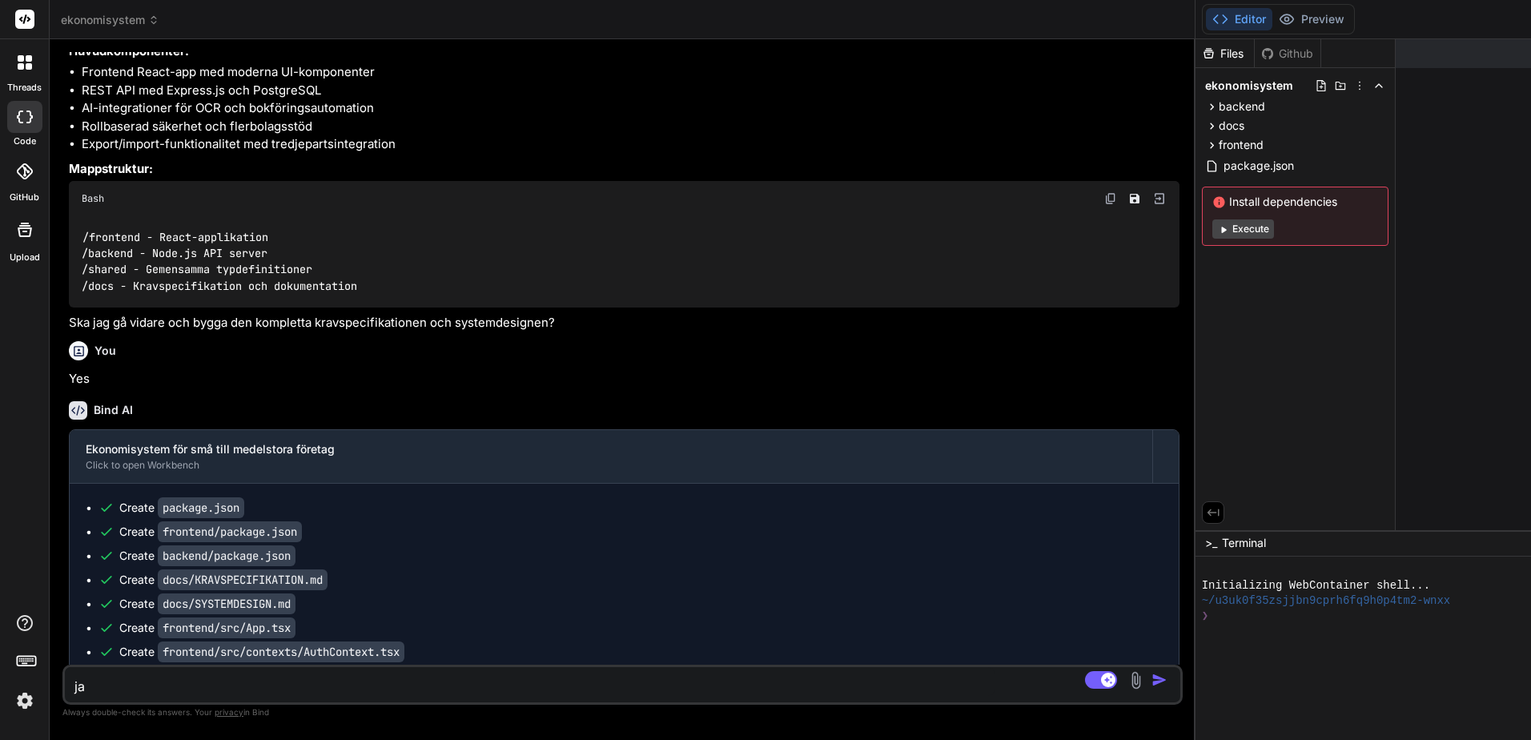
scroll to position [0, 0]
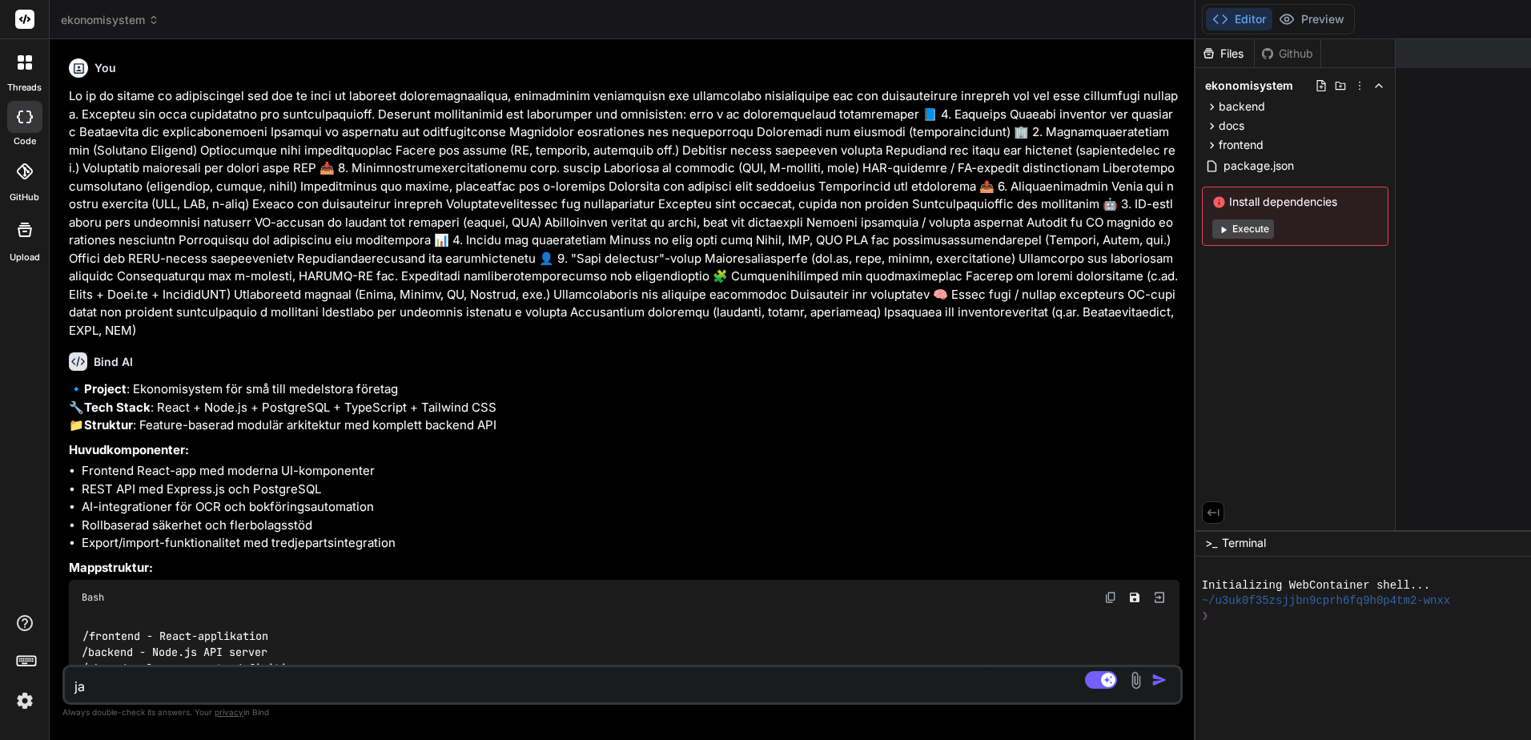
click at [139, 42] on div "Bind AI Web Search Created with Pixso. Code Generator You Bind AI 🔹 Project : E…" at bounding box center [623, 389] width 1146 height 700
click at [147, 20] on span "ekonomisystem" at bounding box center [110, 20] width 98 height 16
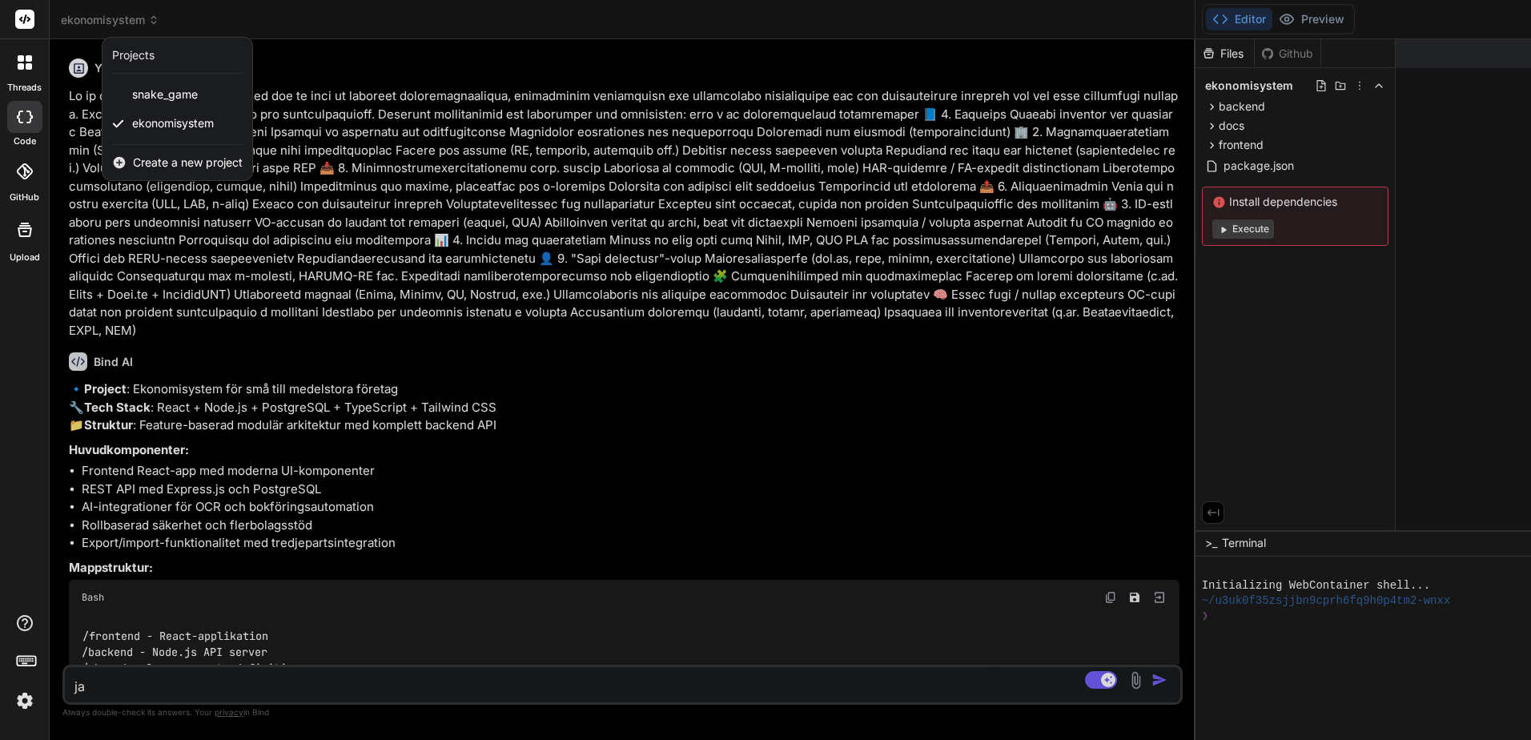
click at [155, 164] on span "Create a new project" at bounding box center [188, 163] width 110 height 16
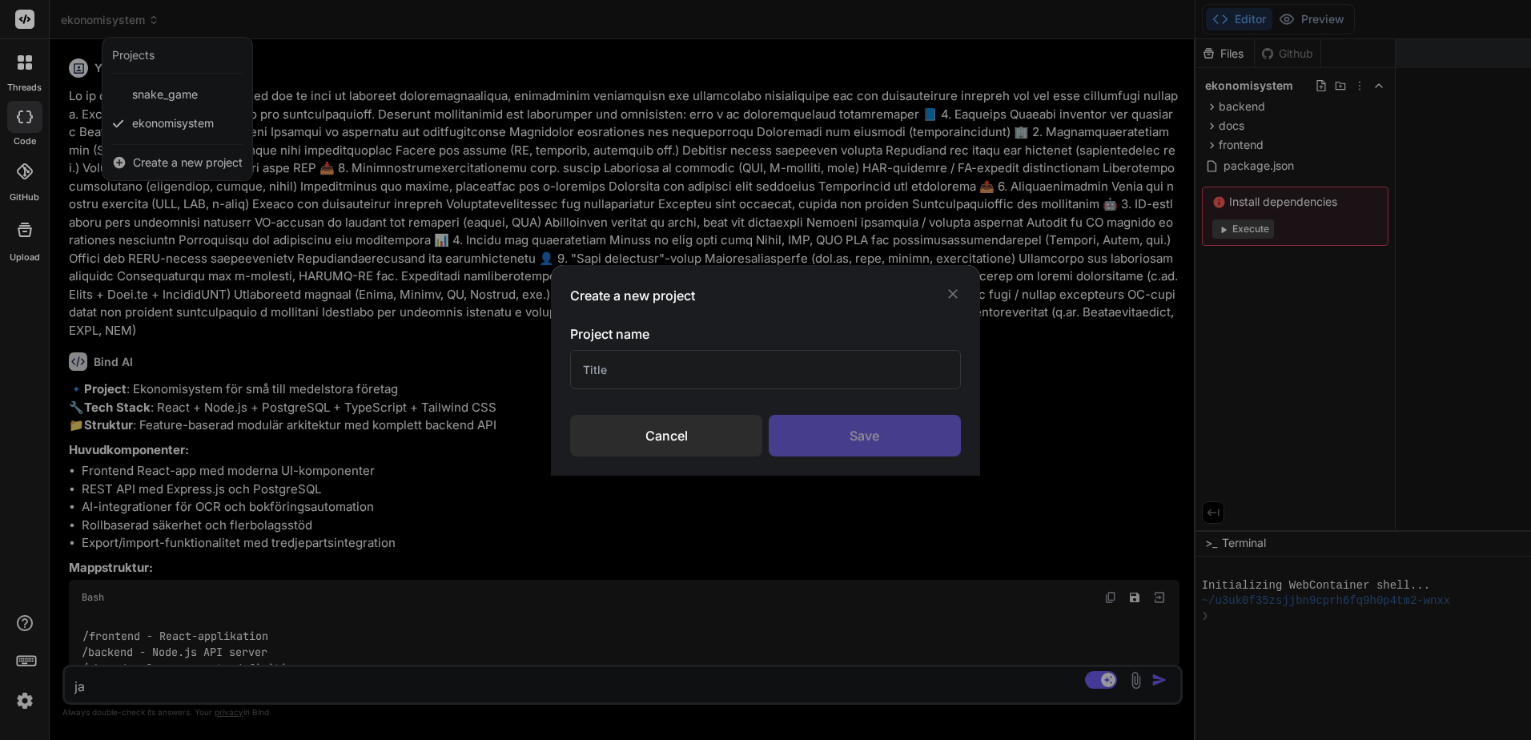
click at [679, 372] on input "text" at bounding box center [765, 369] width 390 height 39
type input "test"
click at [831, 445] on div "Save" at bounding box center [865, 436] width 192 height 42
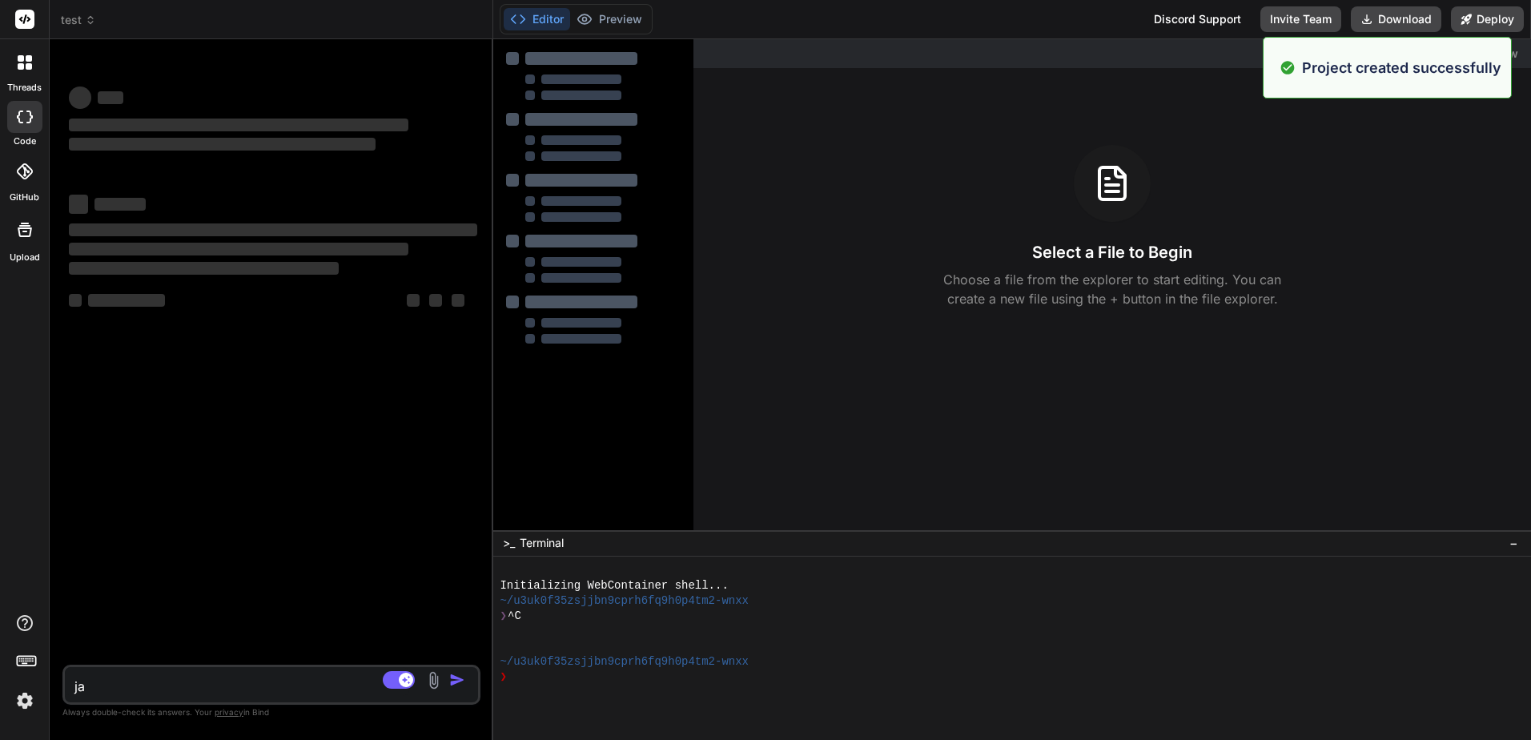
type textarea "x"
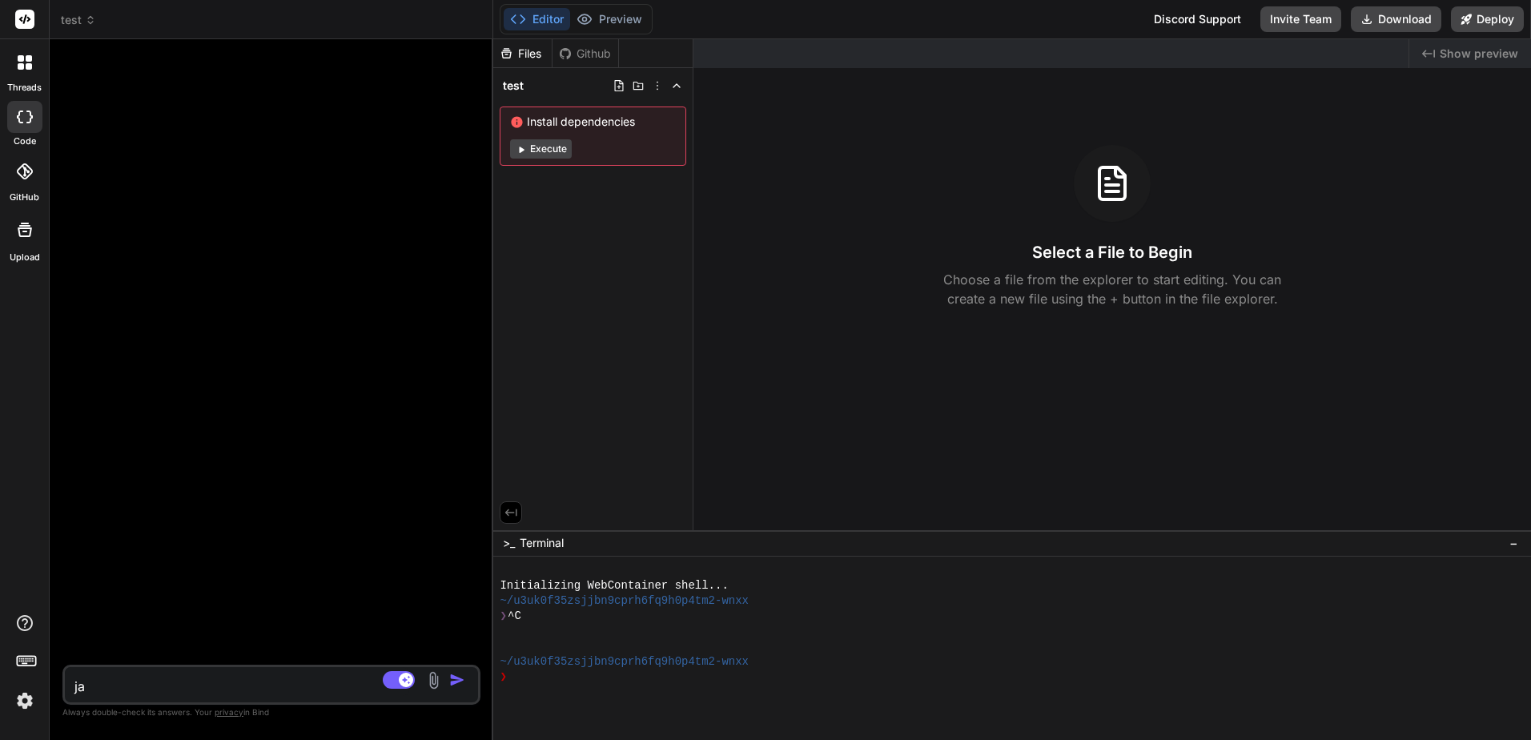
click at [585, 53] on div "Github" at bounding box center [585, 54] width 66 height 16
click at [528, 58] on div "Files" at bounding box center [522, 54] width 58 height 16
click at [597, 54] on div "Github" at bounding box center [585, 54] width 66 height 16
click at [551, 690] on div at bounding box center [981, 692] width 962 height 15
click at [90, 685] on textarea "ja" at bounding box center [237, 681] width 344 height 29
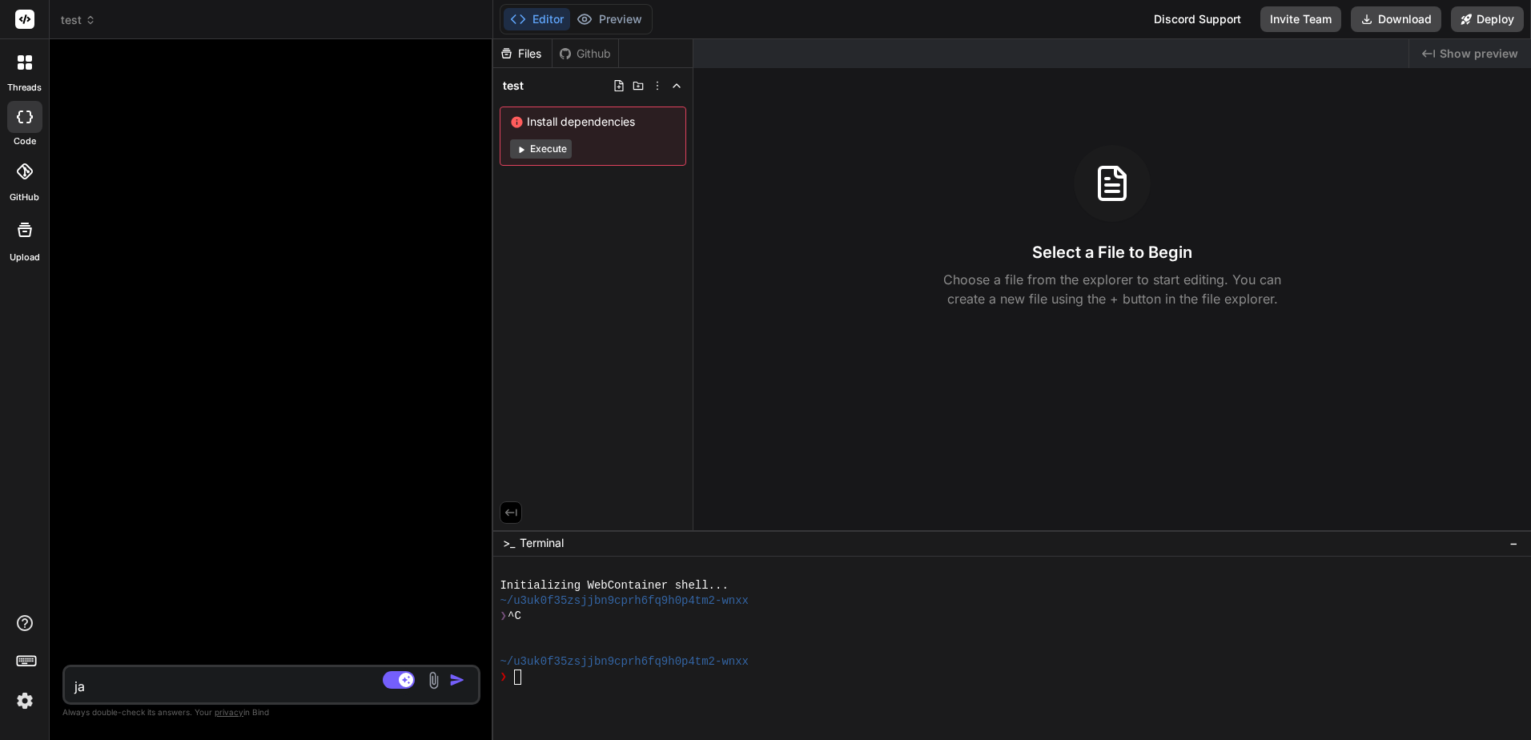
type textarea "j"
type textarea "x"
click at [402, 681] on rect at bounding box center [406, 680] width 14 height 14
click at [402, 681] on rect at bounding box center [399, 680] width 32 height 18
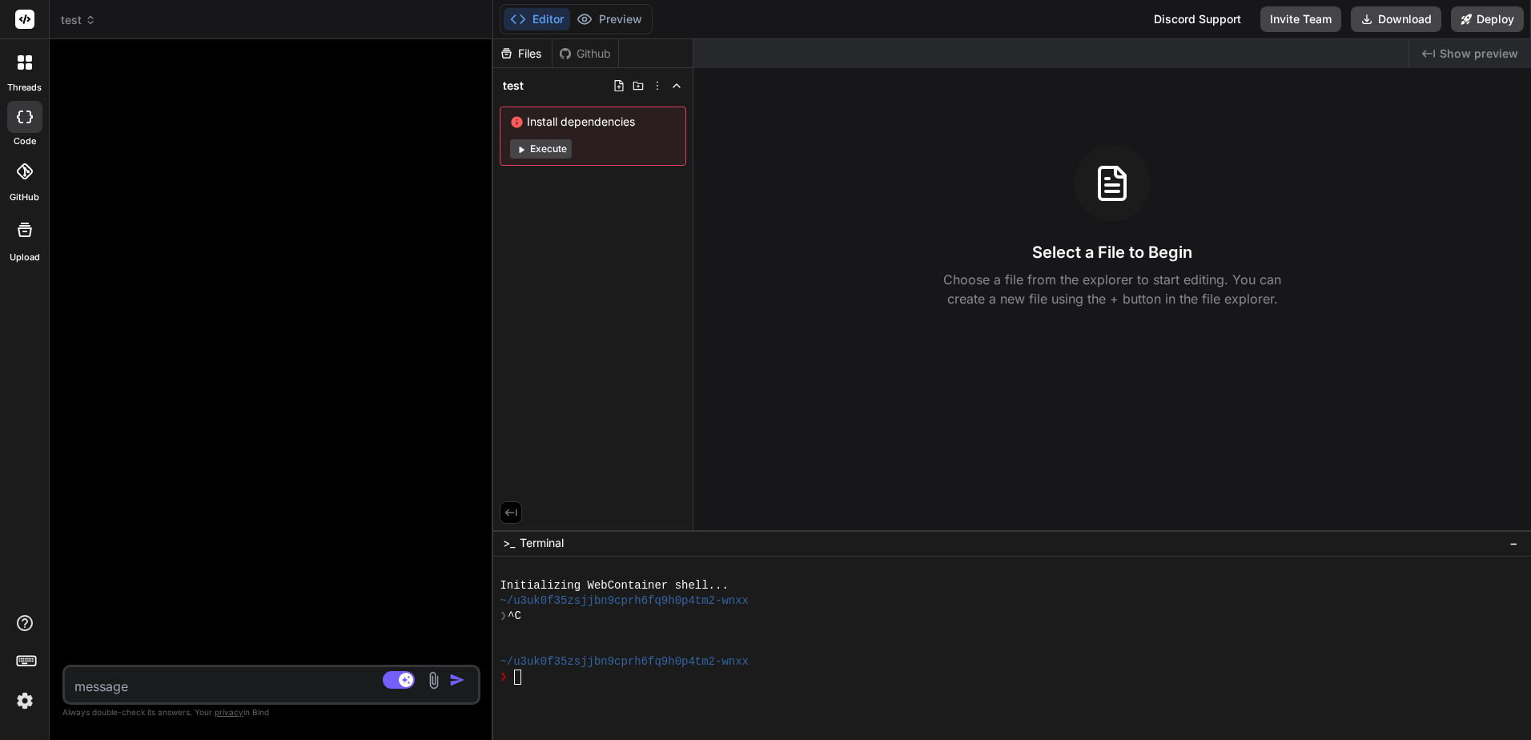
click at [443, 688] on img at bounding box center [433, 680] width 18 height 18
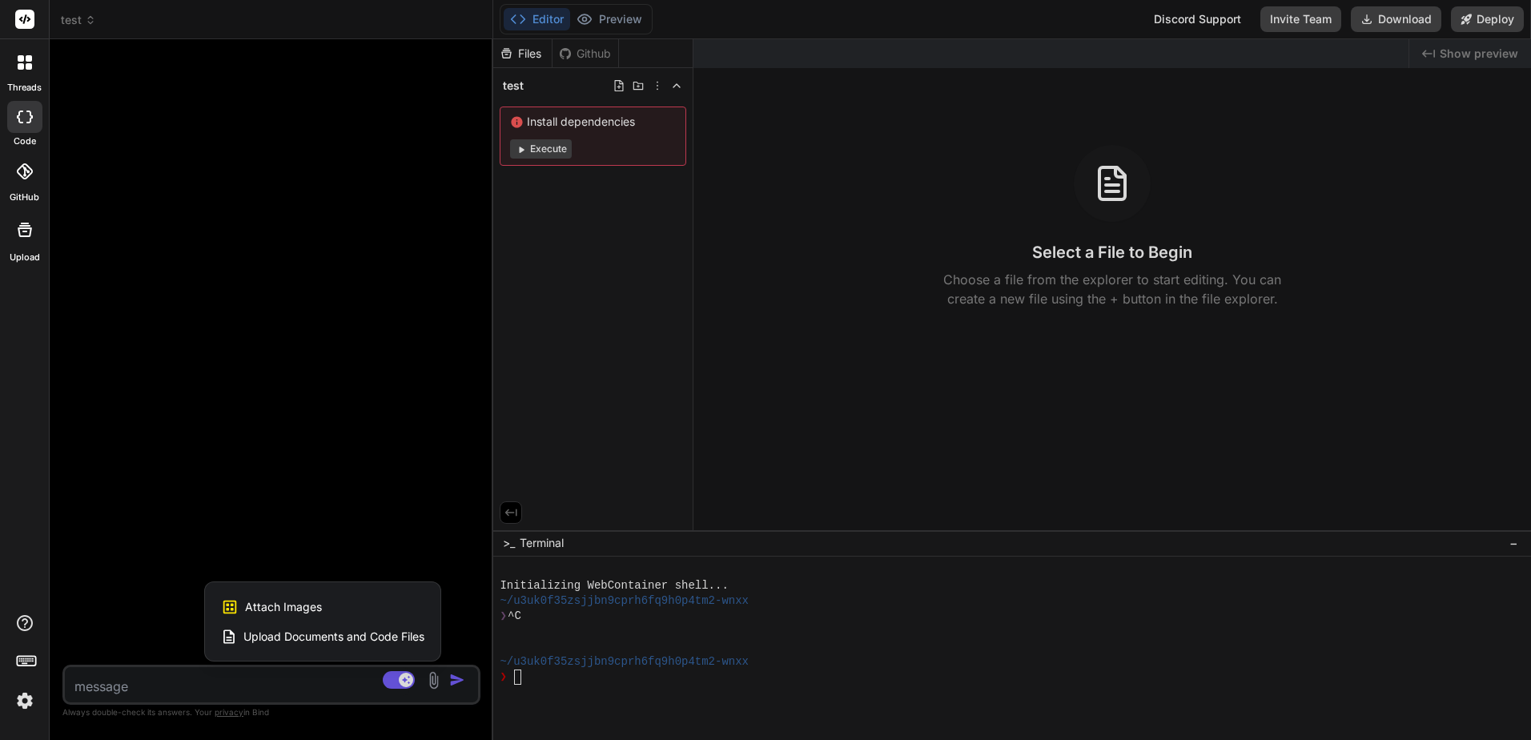
click at [421, 496] on div at bounding box center [765, 370] width 1531 height 740
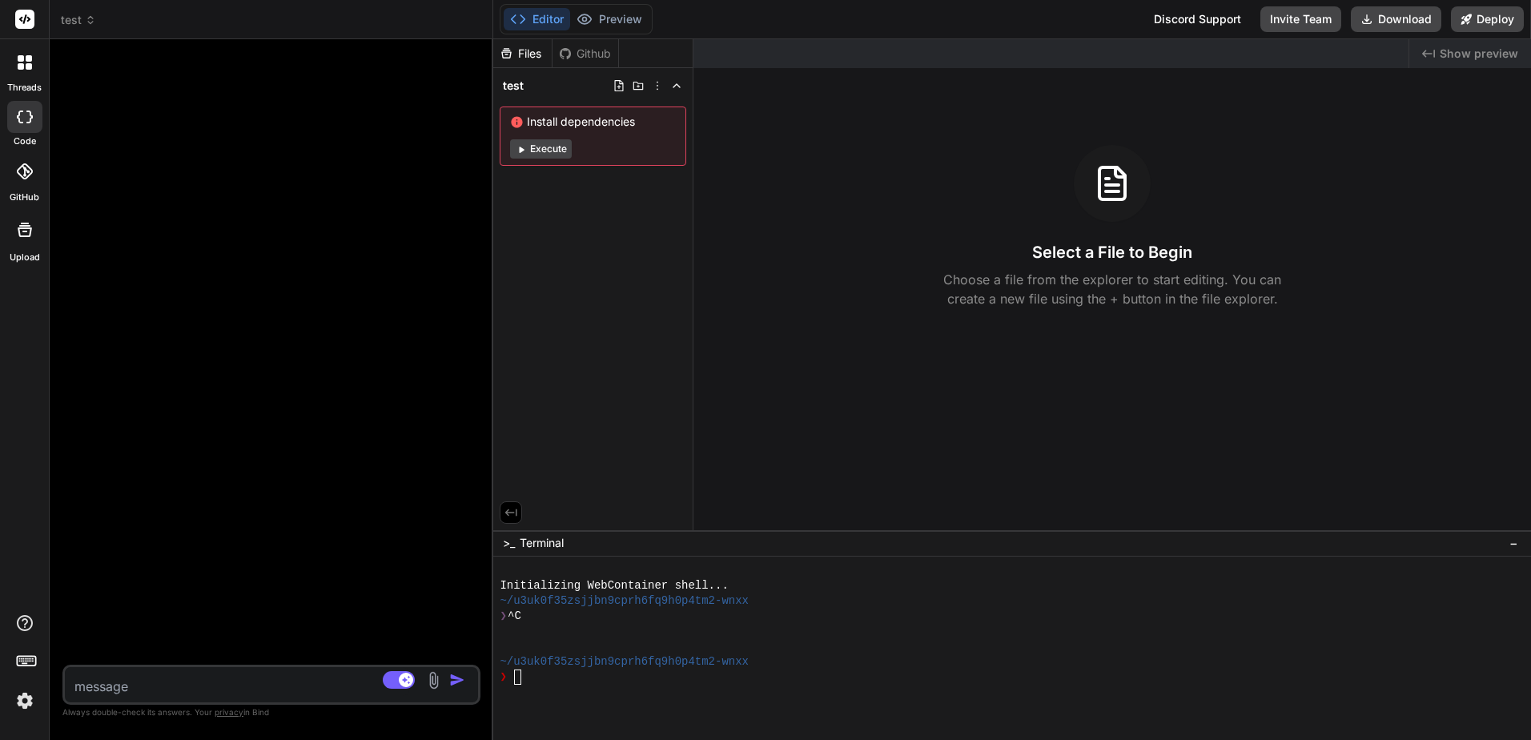
click at [17, 24] on rect at bounding box center [24, 19] width 19 height 19
click at [73, 23] on span "test" at bounding box center [78, 20] width 35 height 16
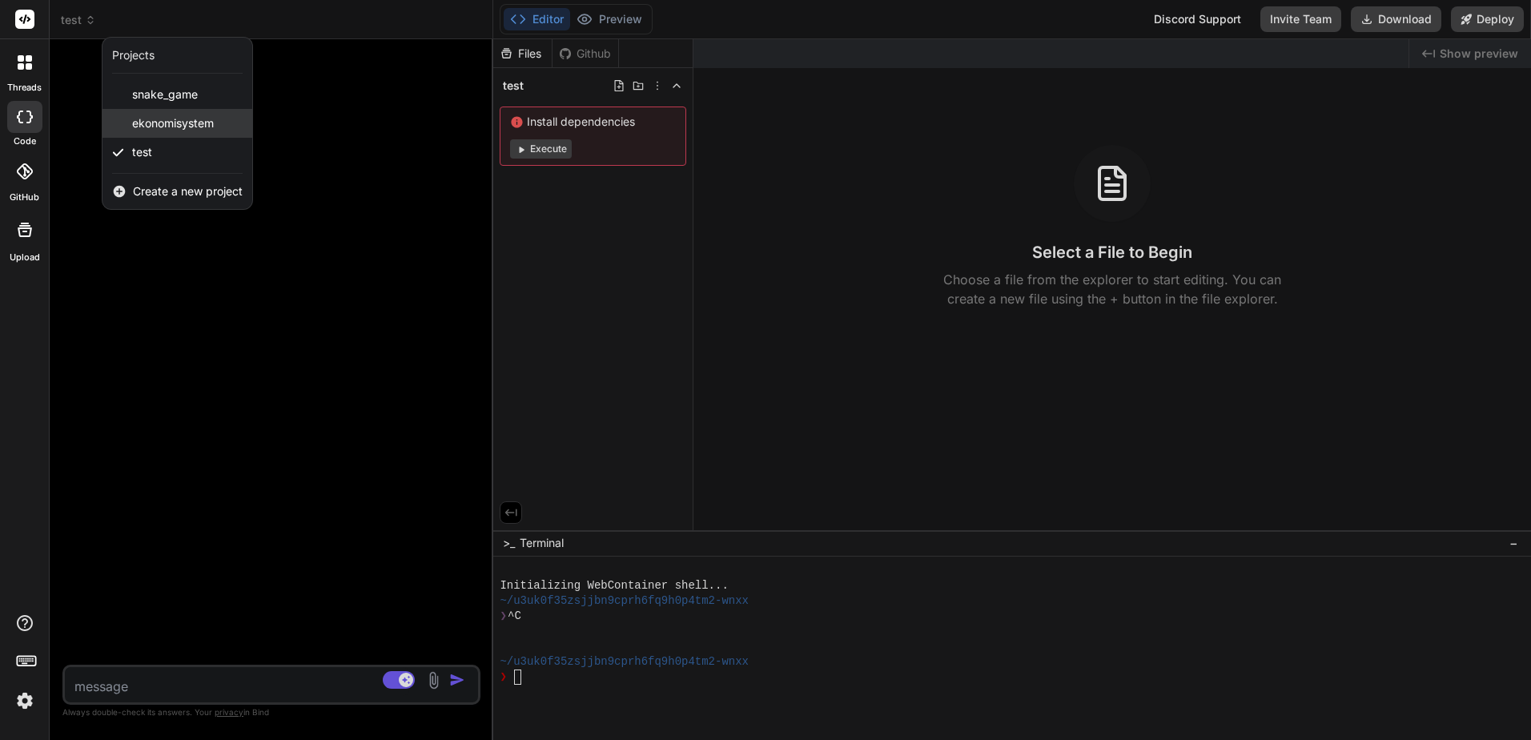
click at [163, 117] on span "ekonomisystem" at bounding box center [173, 123] width 82 height 16
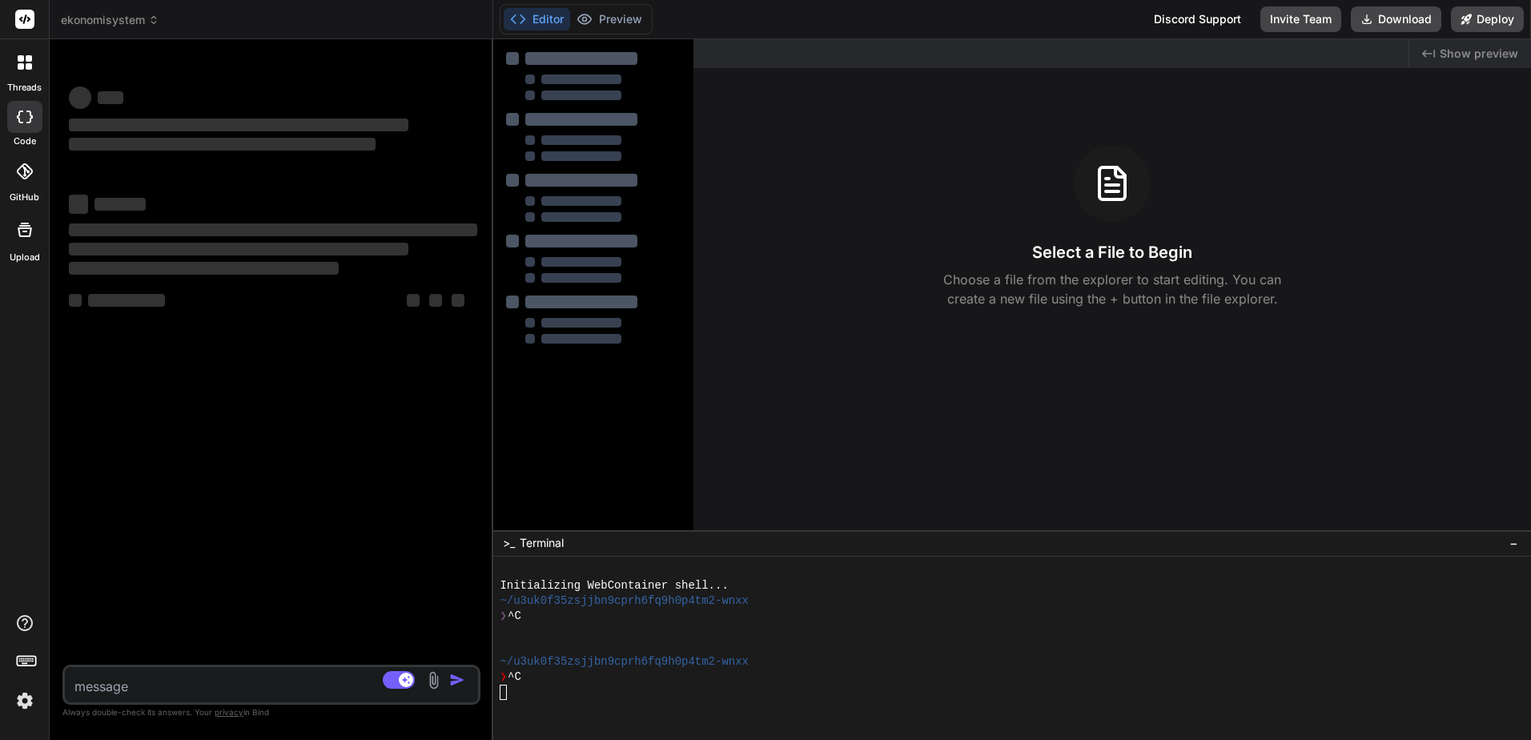
scroll to position [15, 0]
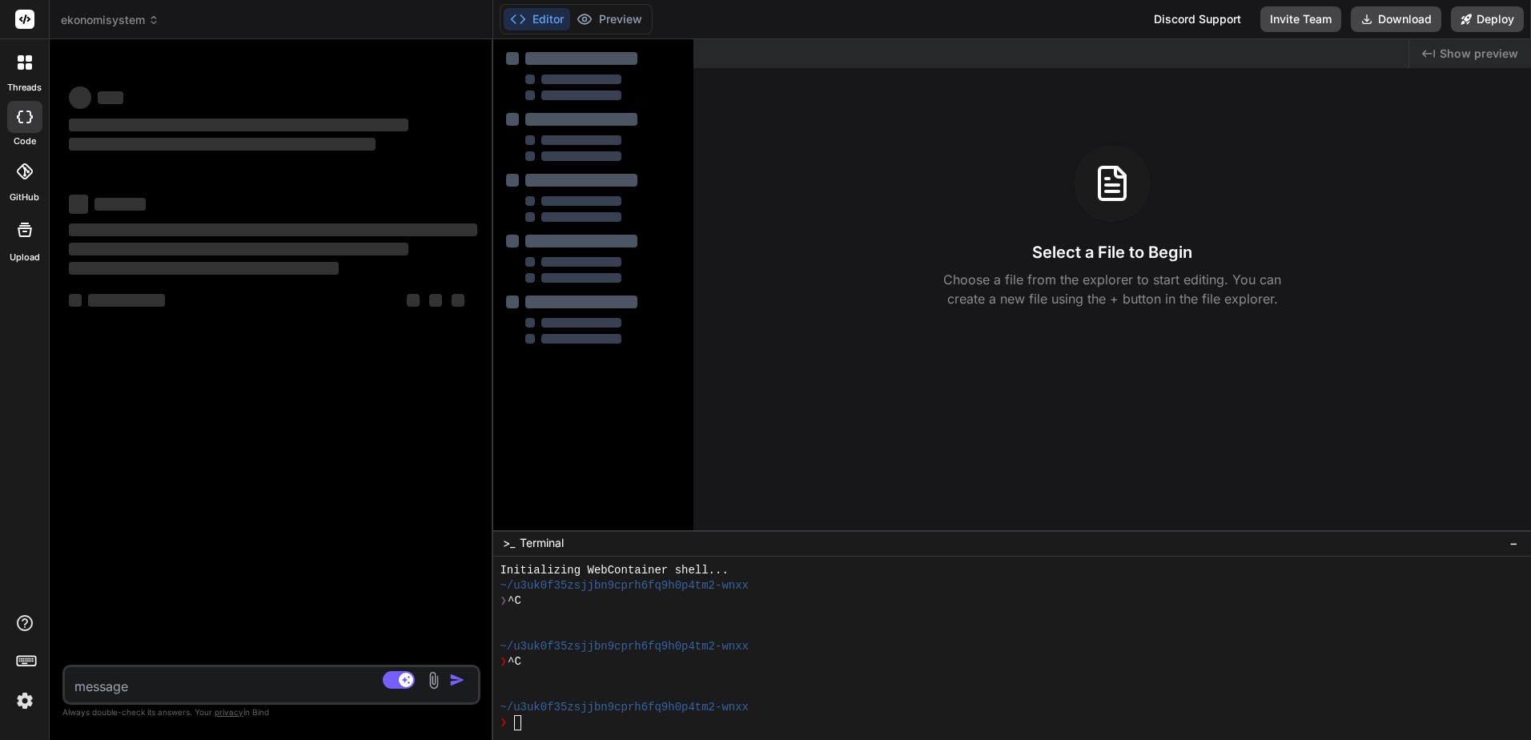
type textarea "x"
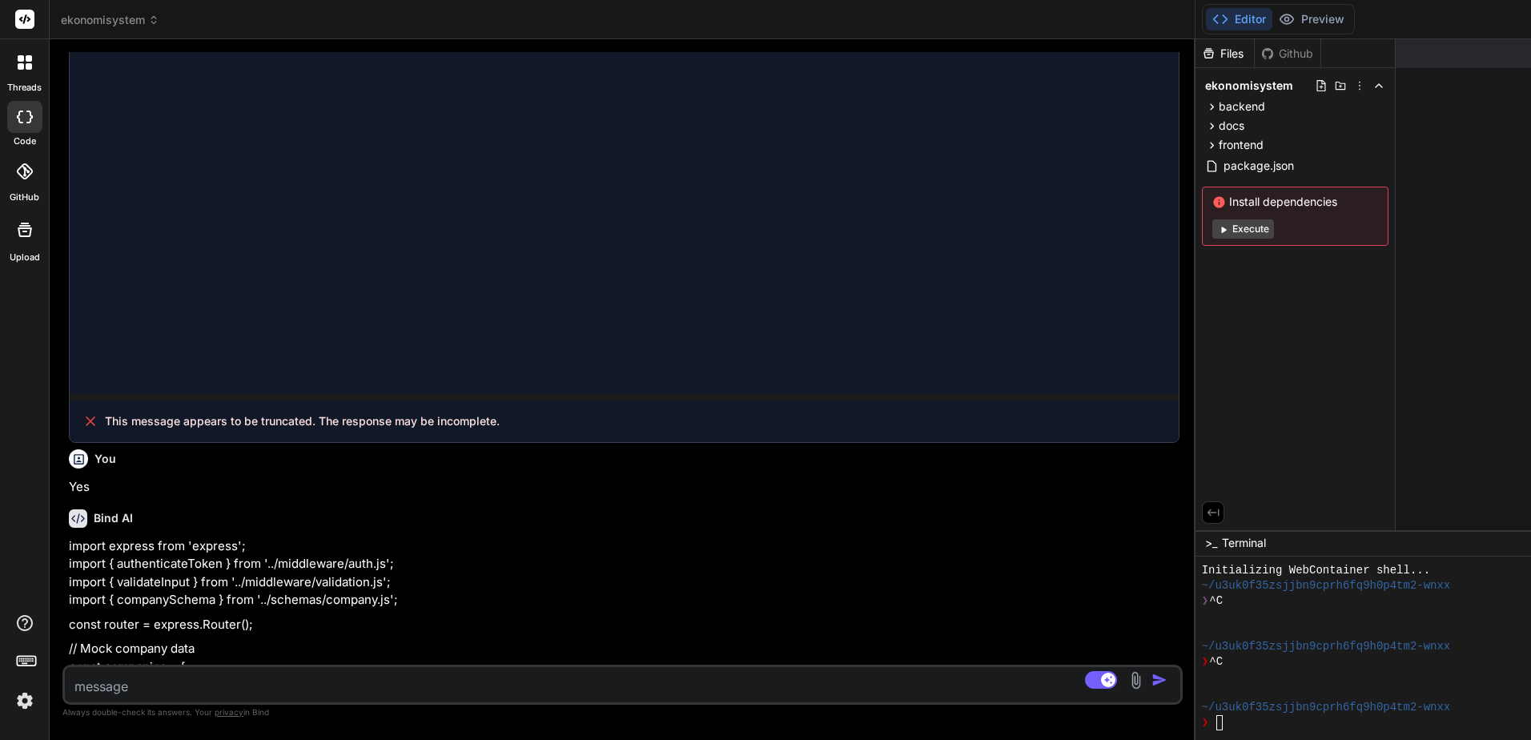
scroll to position [1356, 0]
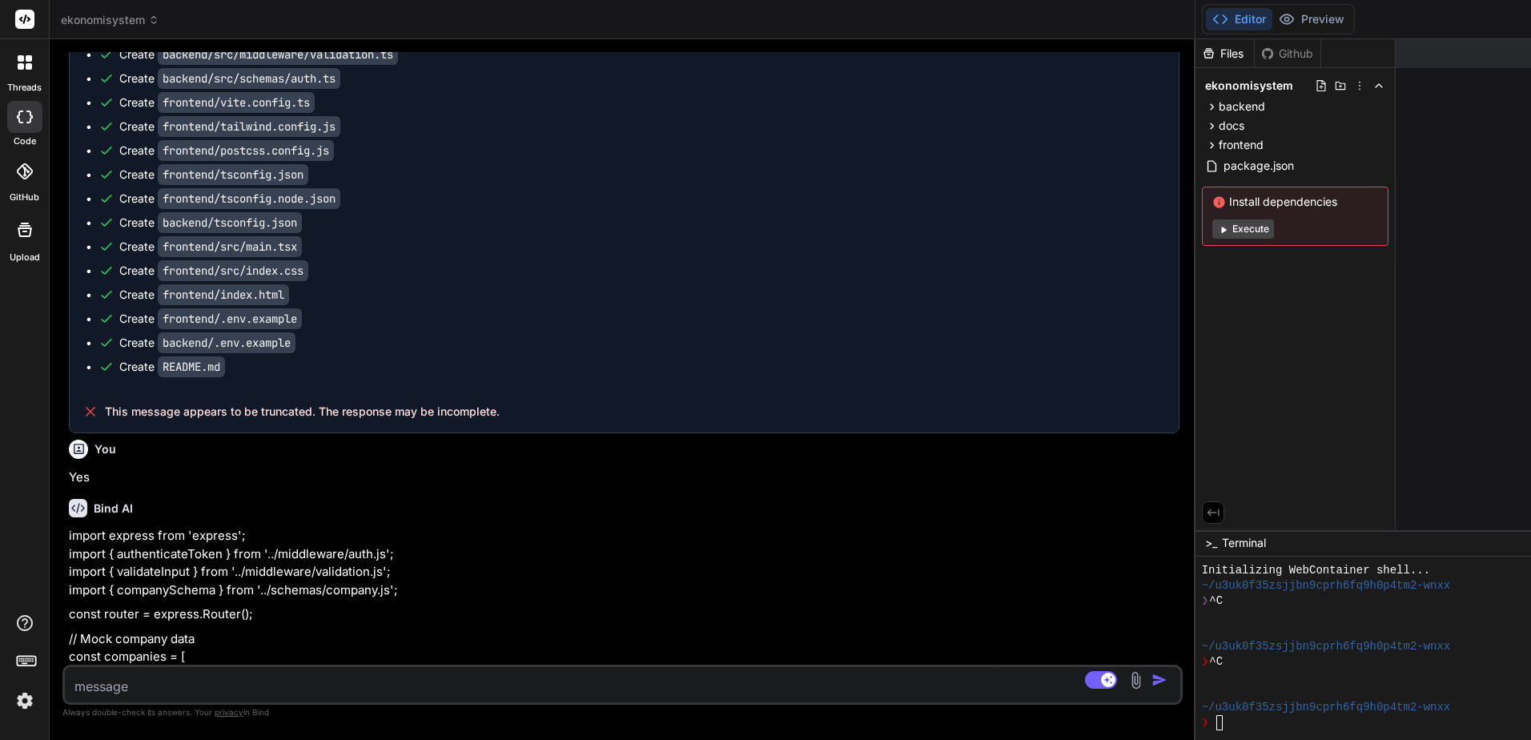
click at [199, 681] on textarea at bounding box center [530, 681] width 930 height 29
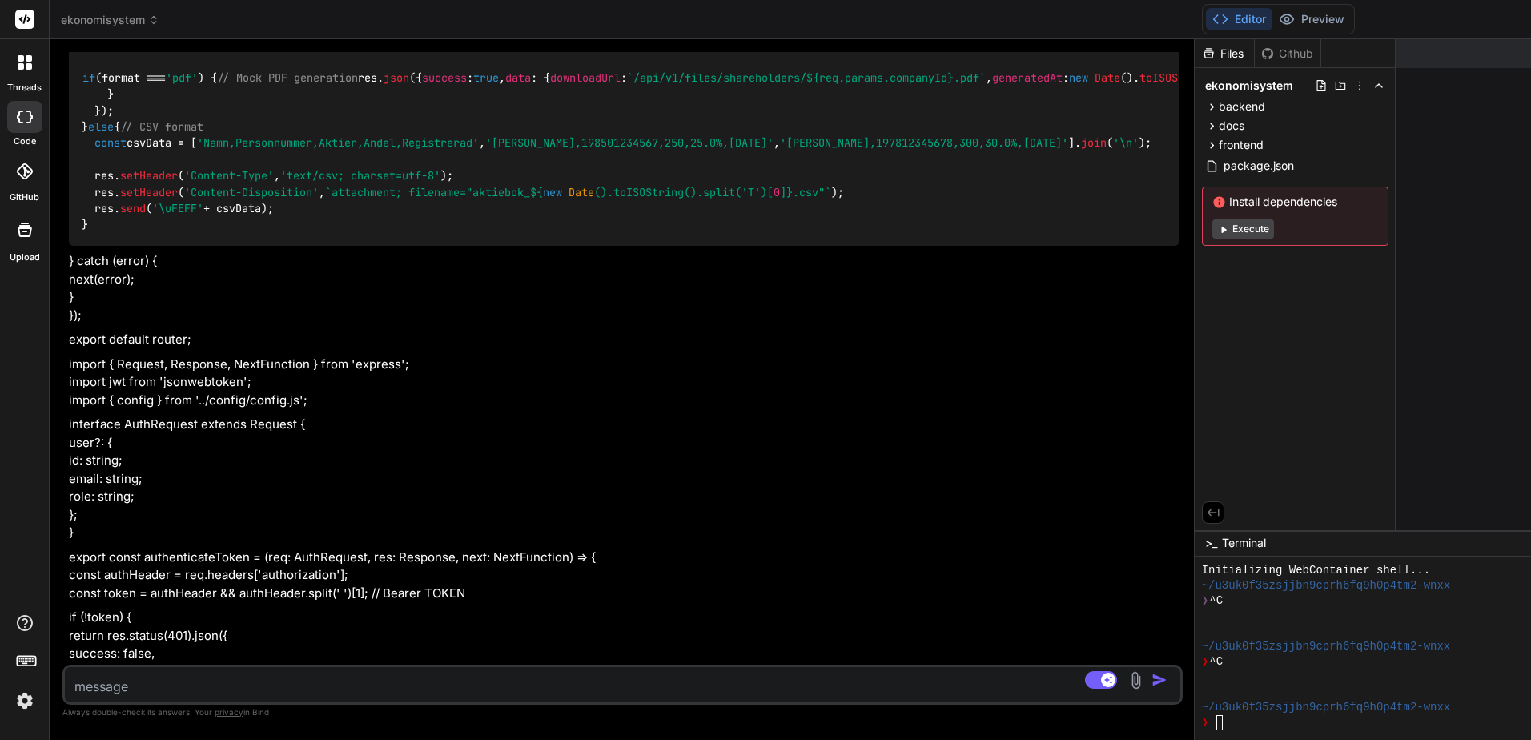
scroll to position [12128, 0]
